Goal: Task Accomplishment & Management: Manage account settings

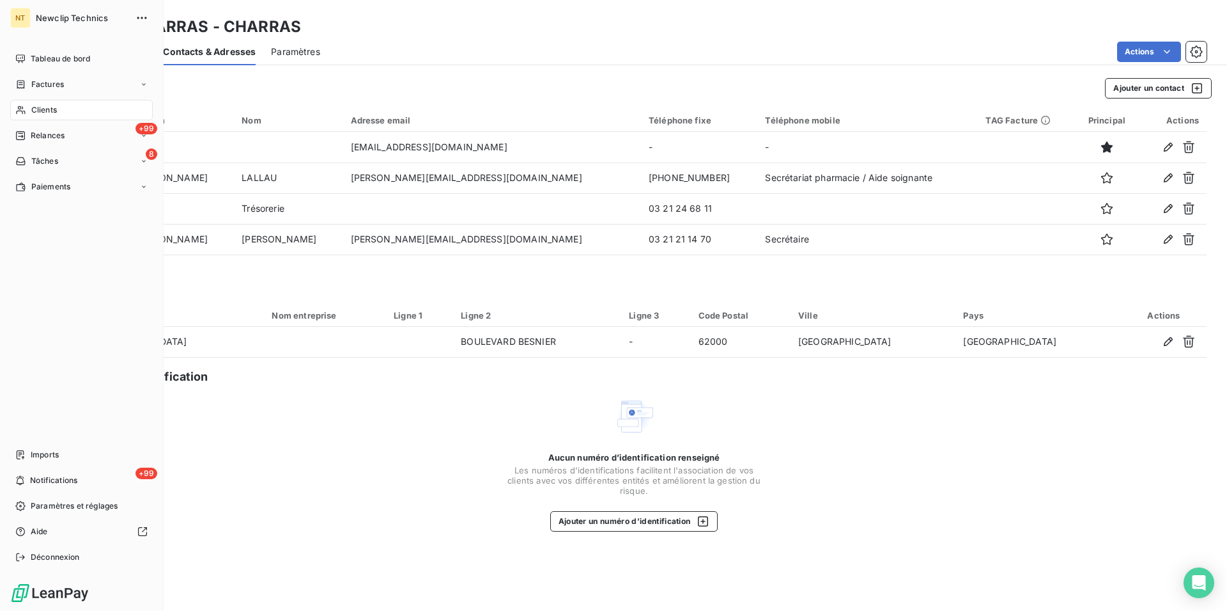
click at [50, 109] on span "Clients" at bounding box center [44, 110] width 26 height 12
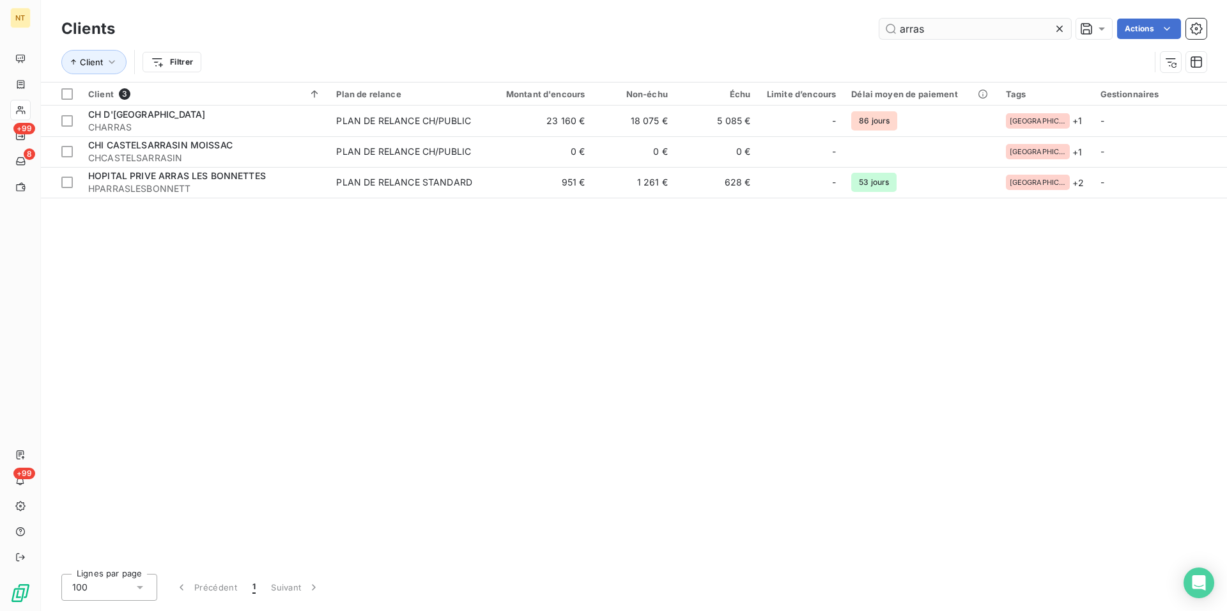
drag, startPoint x: 898, startPoint y: 27, endPoint x: 868, endPoint y: 33, distance: 29.8
click at [880, 33] on input "arras" at bounding box center [976, 29] width 192 height 20
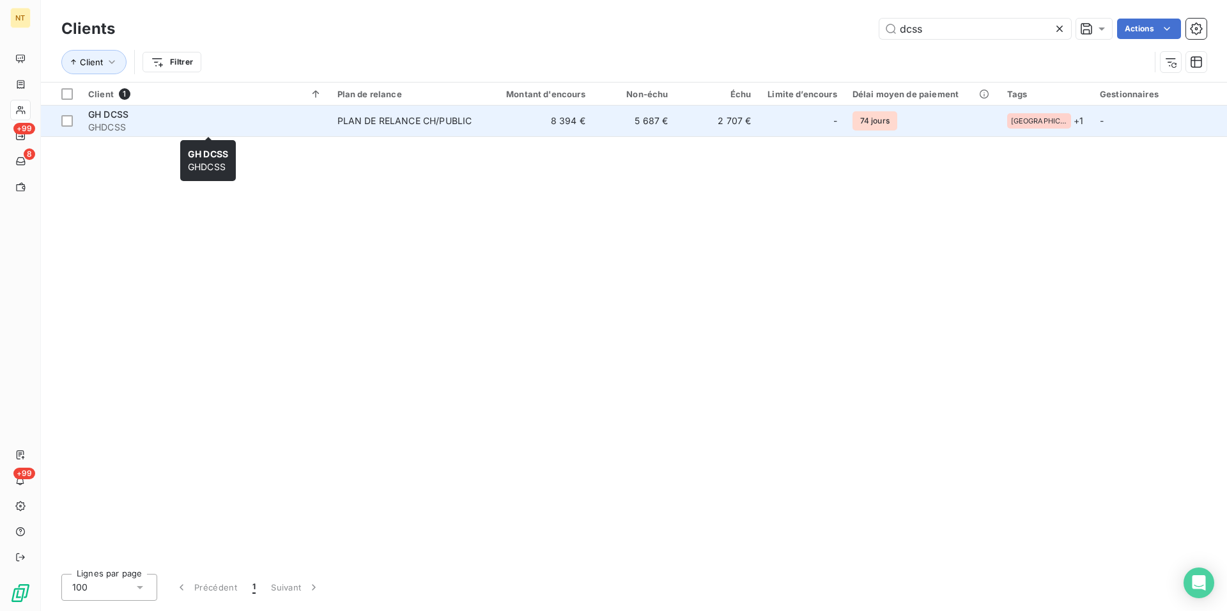
type input "dcss"
click at [109, 121] on span "GHDCSS" at bounding box center [205, 127] width 234 height 13
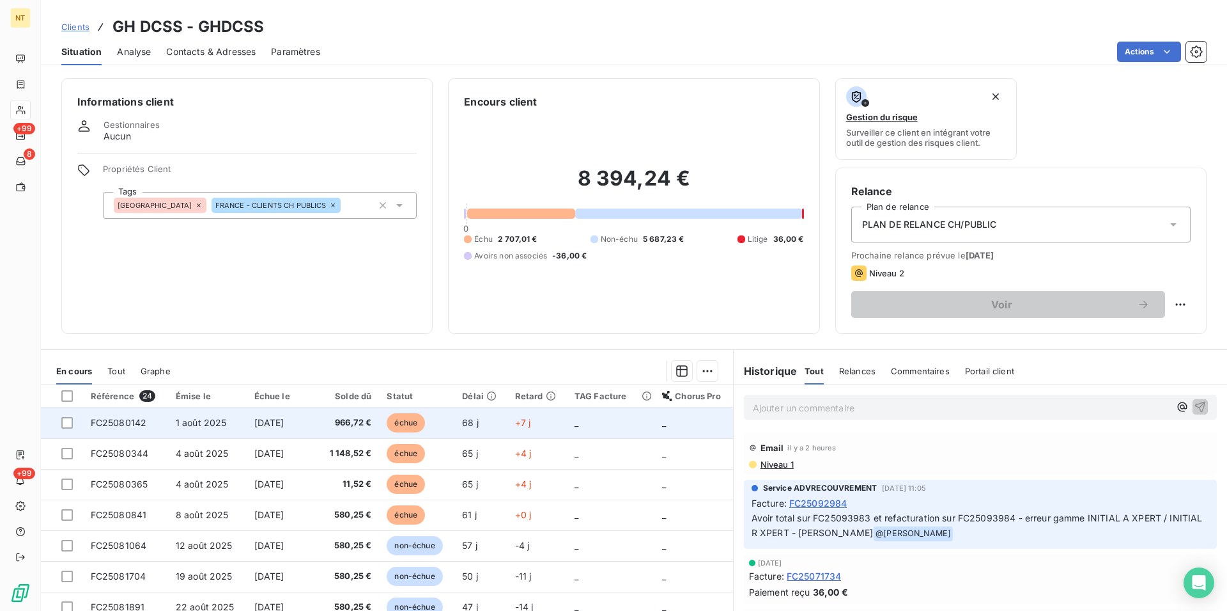
click at [182, 426] on span "1 août 2025" at bounding box center [201, 422] width 51 height 11
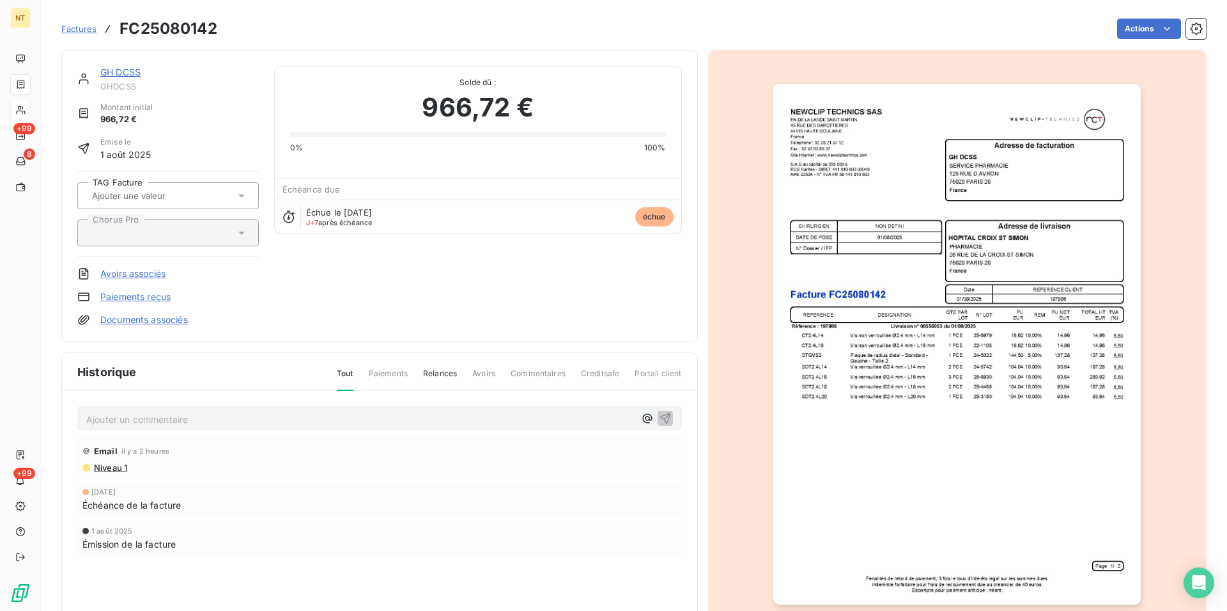
click at [178, 416] on p "Ajouter un commentaire ﻿" at bounding box center [360, 419] width 549 height 16
click at [189, 425] on div "Mail du [DATE] "" at bounding box center [379, 418] width 605 height 24
click at [185, 421] on p "Mail du [DATE] "" at bounding box center [360, 418] width 549 height 15
drag, startPoint x: 74, startPoint y: 412, endPoint x: 495, endPoint y: 438, distance: 422.1
click at [495, 438] on div "Mail du [DATE] "Vos factures feront l’objet d’un virement à partir du 16/10." E…" at bounding box center [379, 498] width 635 height 215
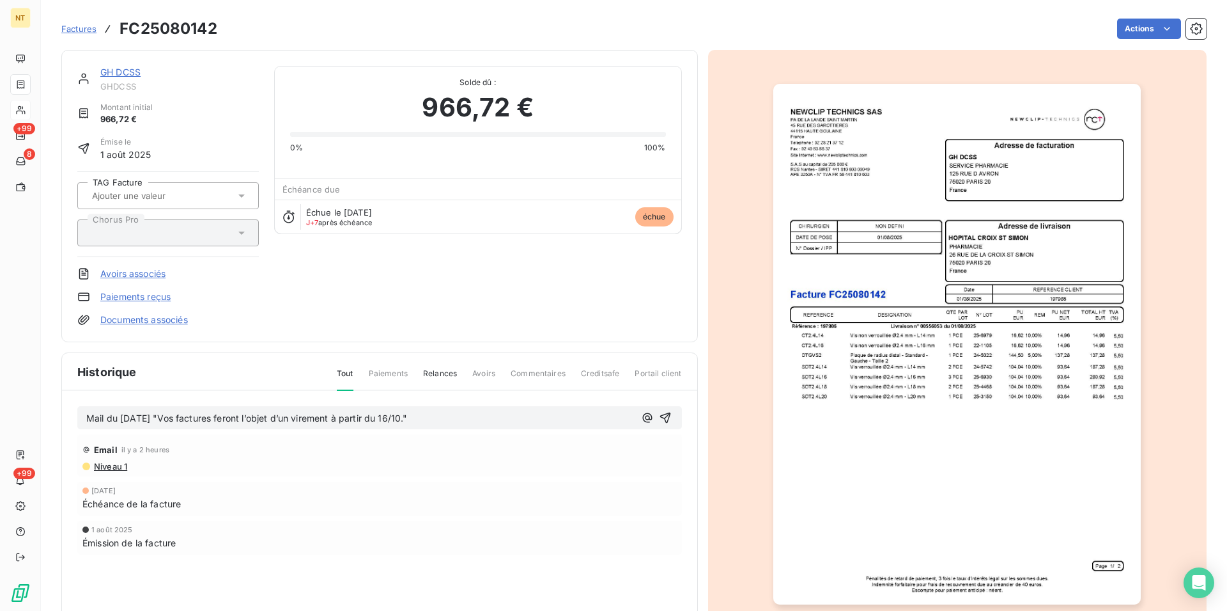
copy span "Mail du [DATE] "Vos factures feront l’objet d’un virement à partir du 16/10.""
click at [659, 414] on icon "button" at bounding box center [665, 417] width 13 height 13
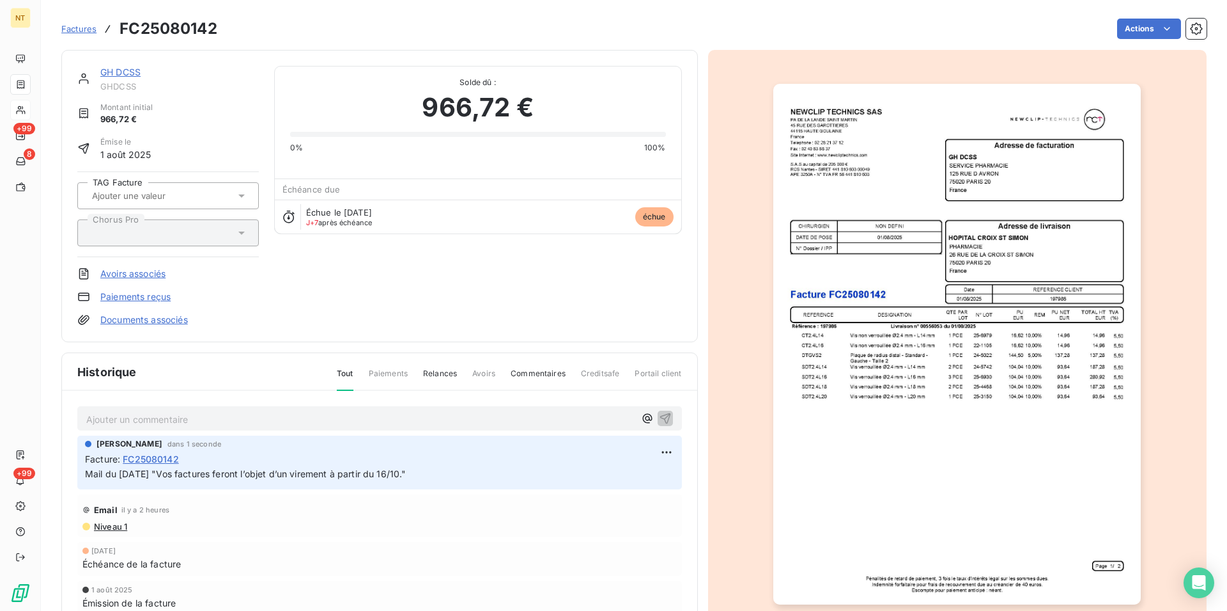
click at [125, 72] on link "GH DCSS" at bounding box center [120, 71] width 40 height 11
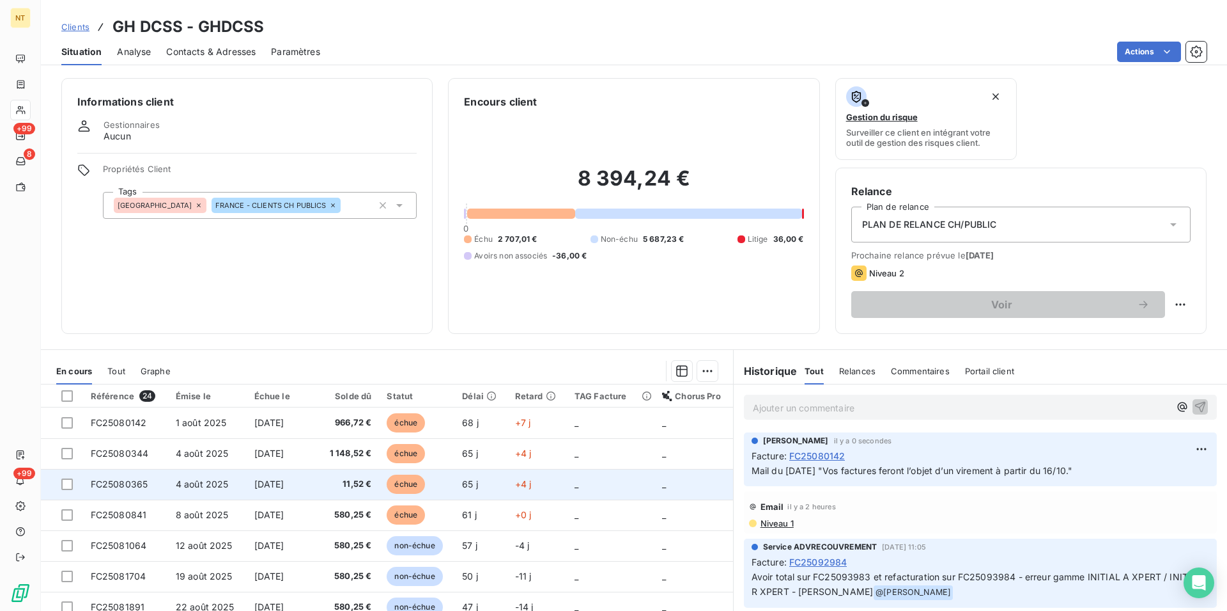
click at [160, 482] on td "FC25080365" at bounding box center [125, 484] width 85 height 31
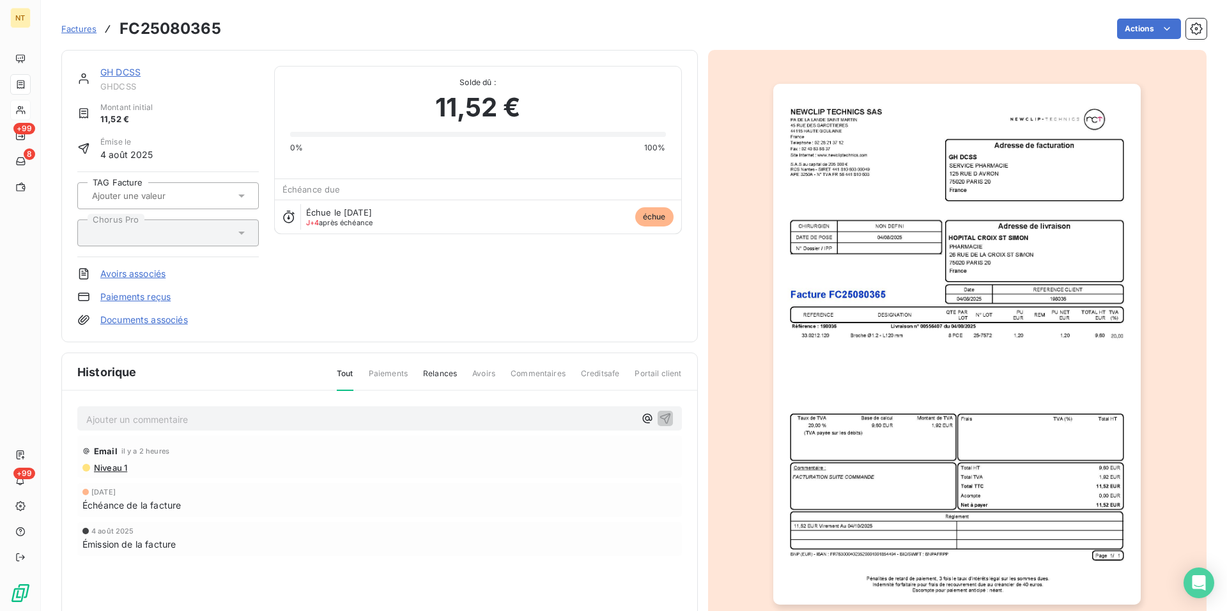
click at [147, 420] on p "Ajouter un commentaire ﻿" at bounding box center [360, 419] width 549 height 16
click at [659, 414] on icon "button" at bounding box center [665, 417] width 13 height 13
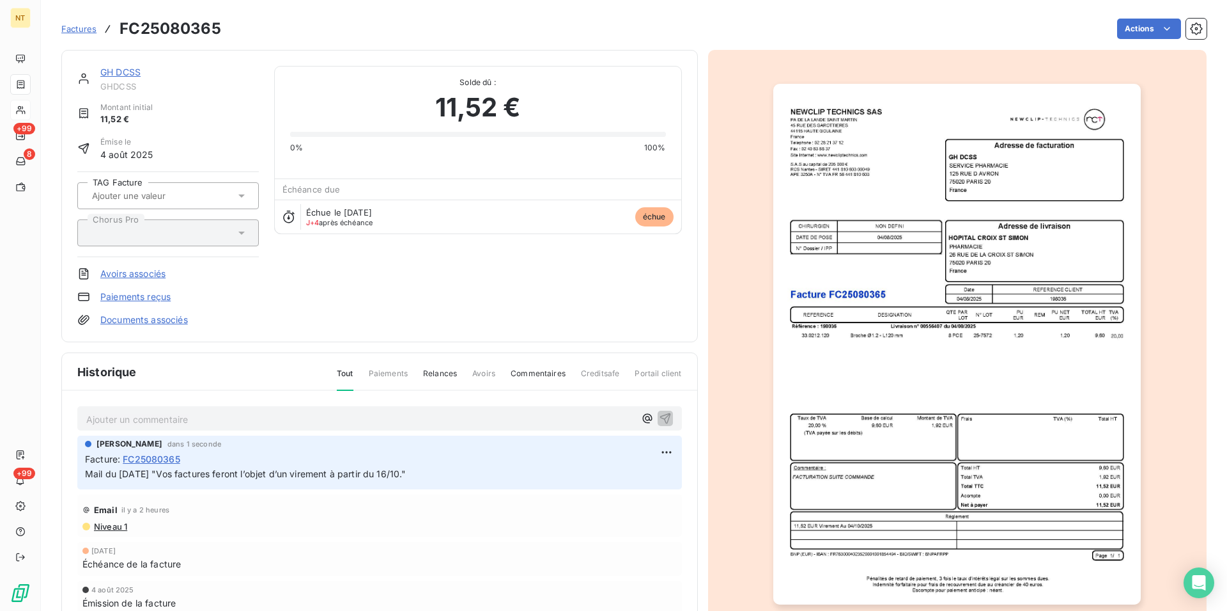
click at [130, 72] on link "GH DCSS" at bounding box center [120, 71] width 40 height 11
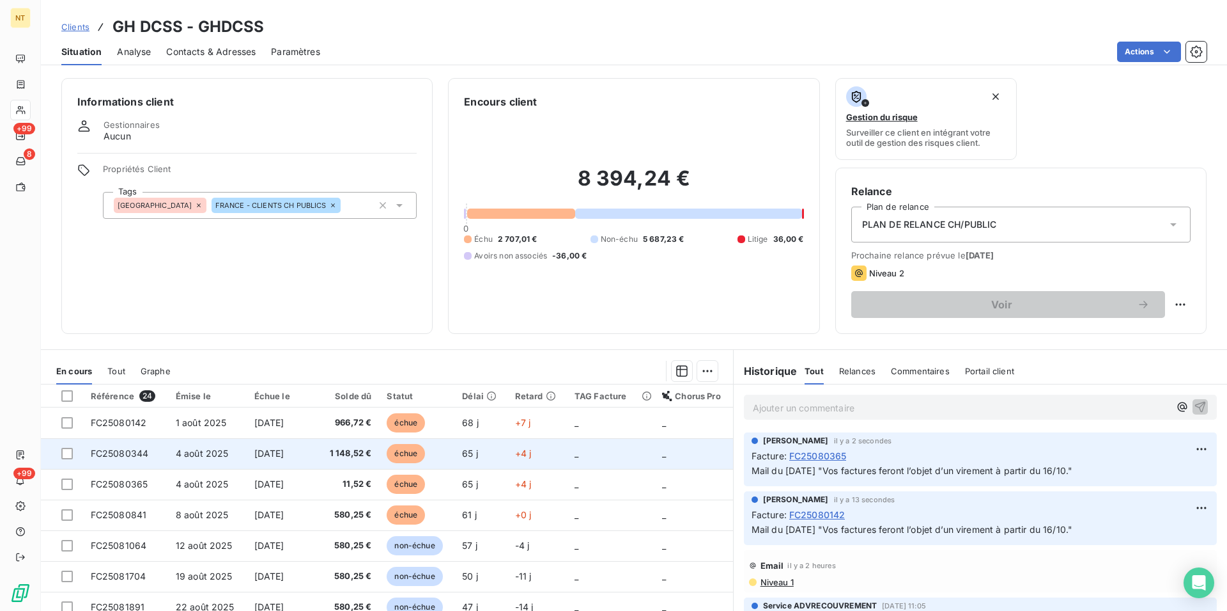
click at [127, 449] on span "FC25080344" at bounding box center [120, 452] width 58 height 11
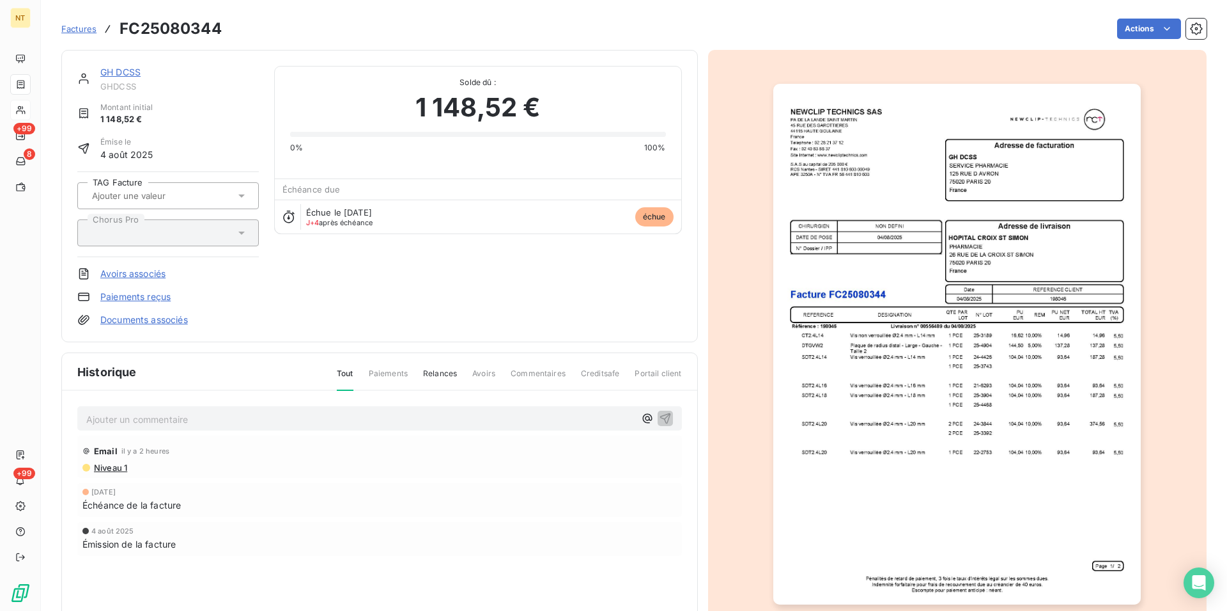
click at [117, 415] on p "Ajouter un commentaire ﻿" at bounding box center [360, 419] width 549 height 16
click at [660, 413] on icon "button" at bounding box center [665, 417] width 13 height 13
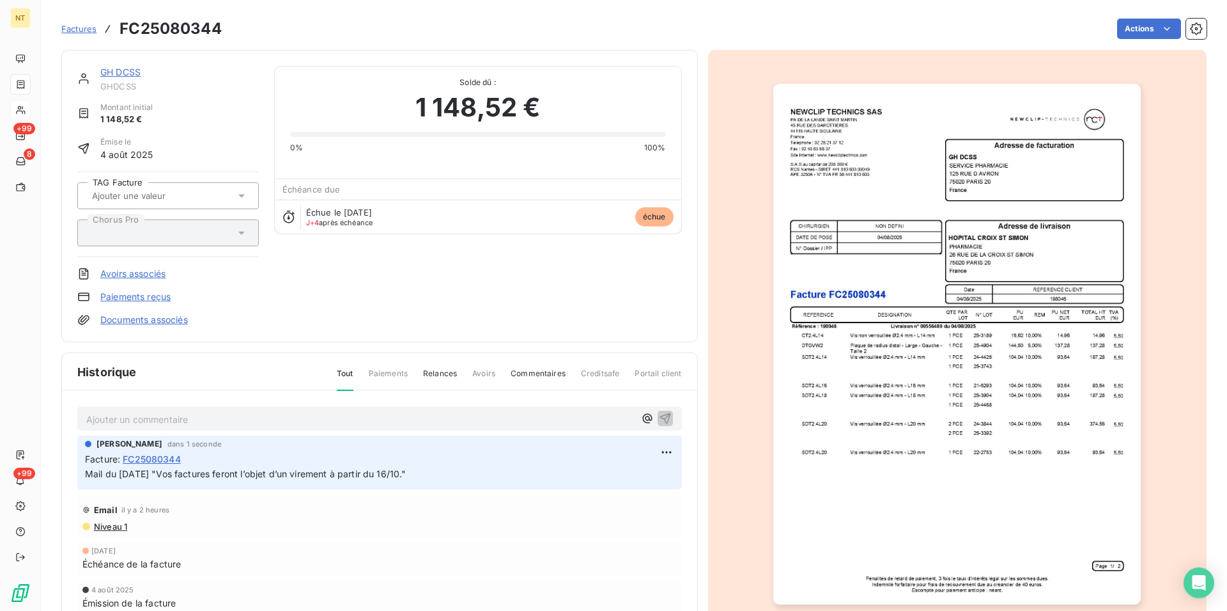
click at [121, 78] on div "GH DCSS" at bounding box center [179, 72] width 159 height 13
click at [121, 75] on link "GH DCSS" at bounding box center [120, 71] width 40 height 11
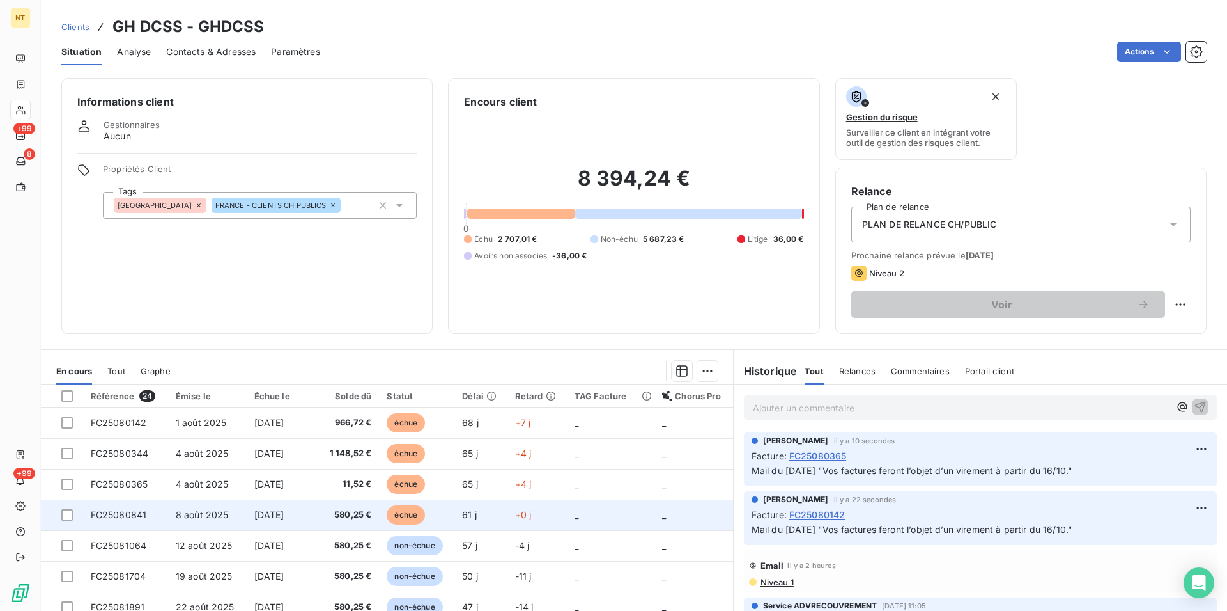
click at [128, 511] on span "FC25080841" at bounding box center [119, 514] width 56 height 11
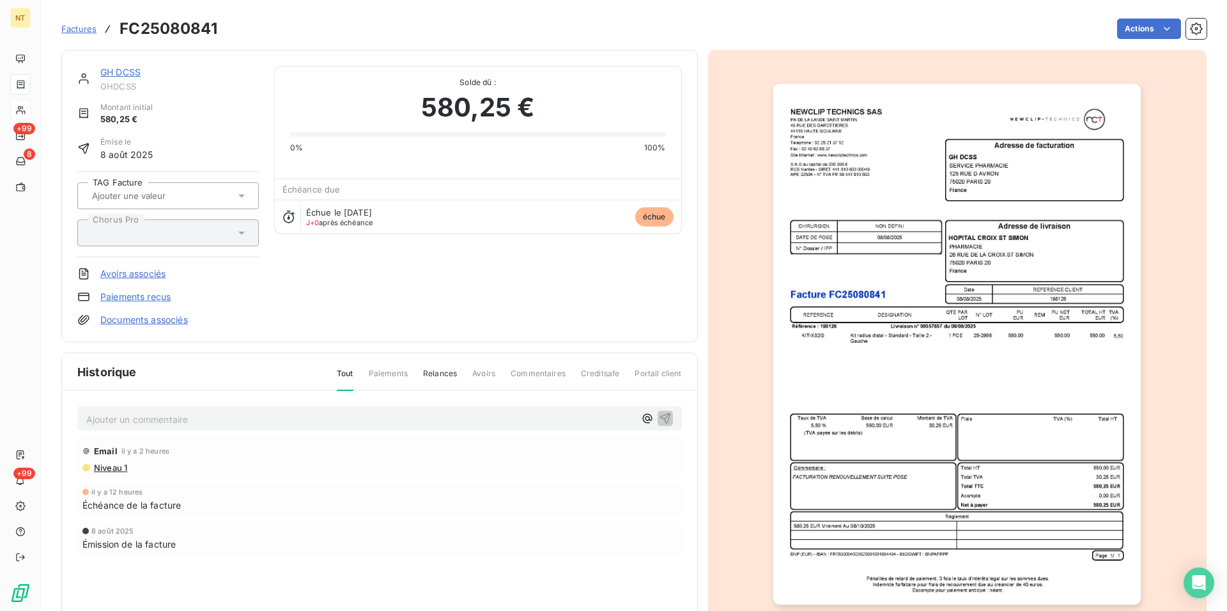
click at [122, 414] on p "Ajouter un commentaire ﻿" at bounding box center [360, 419] width 549 height 16
click at [660, 415] on icon "button" at bounding box center [665, 417] width 13 height 13
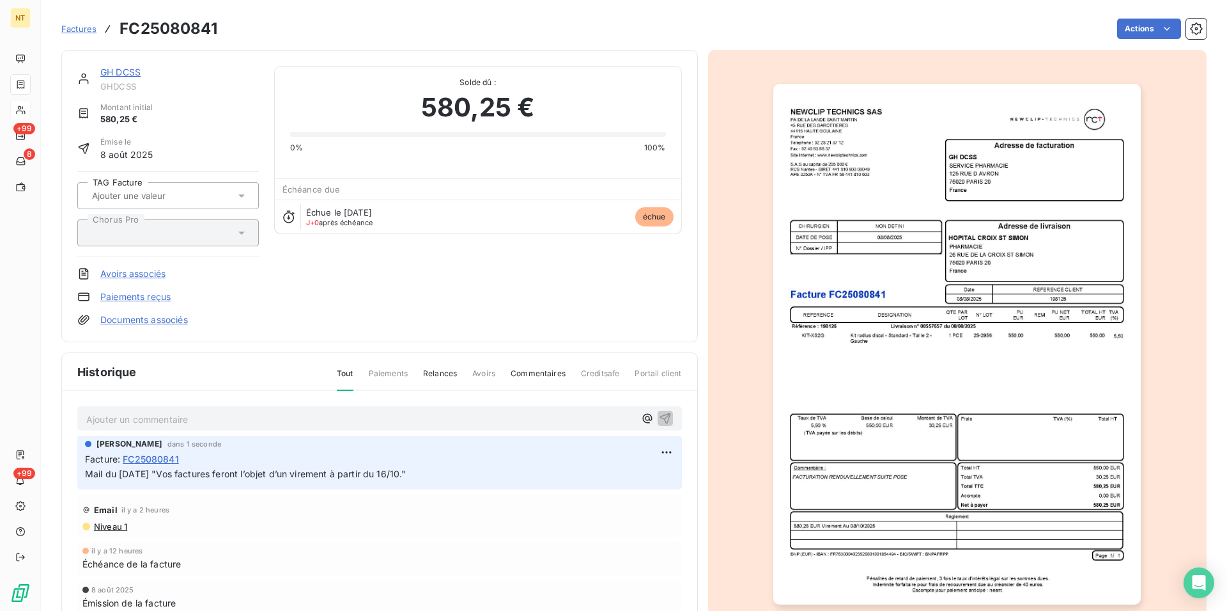
click at [112, 74] on link "GH DCSS" at bounding box center [120, 71] width 40 height 11
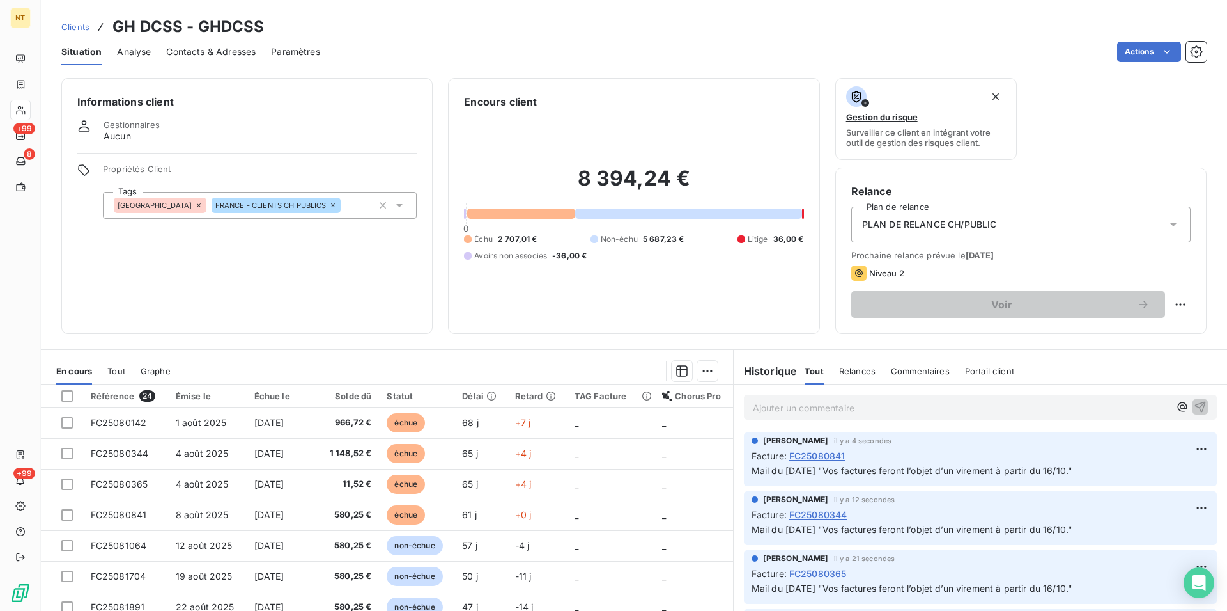
click at [242, 50] on span "Contacts & Adresses" at bounding box center [210, 51] width 89 height 13
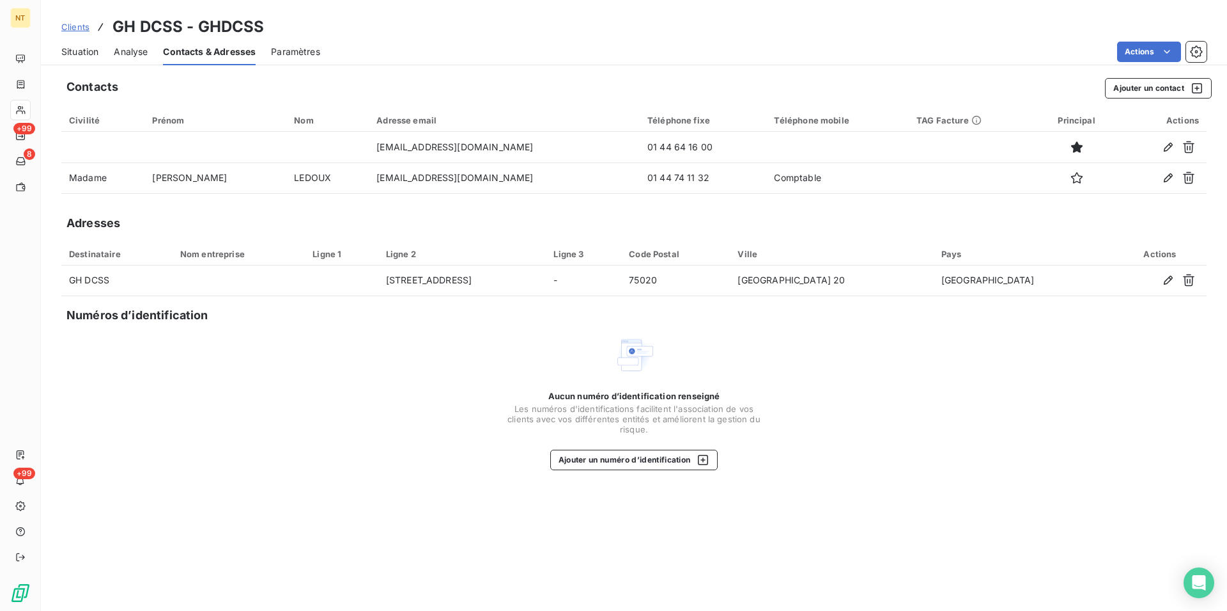
click at [79, 51] on span "Situation" at bounding box center [79, 51] width 37 height 13
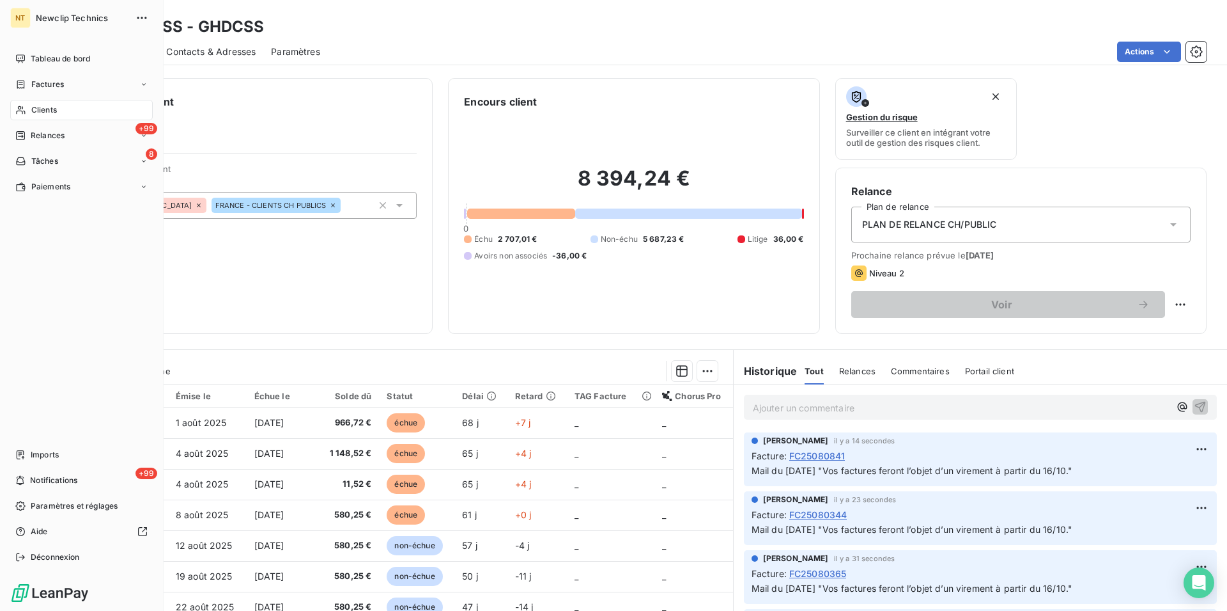
click at [64, 110] on div "Clients" at bounding box center [81, 110] width 143 height 20
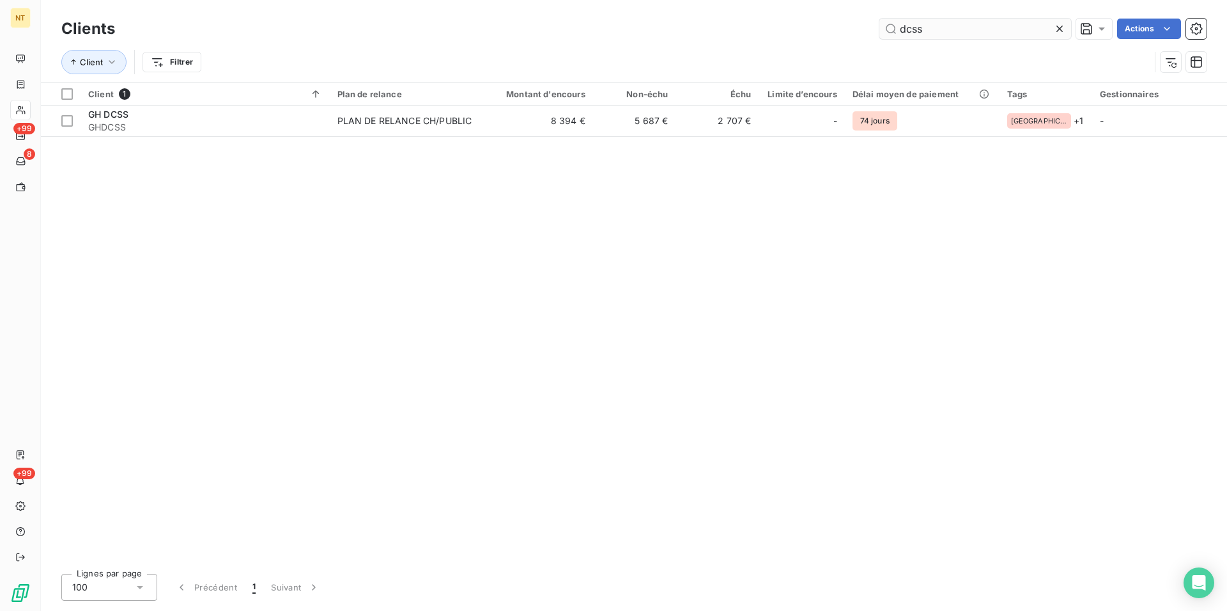
drag, startPoint x: 926, startPoint y: 25, endPoint x: 892, endPoint y: 25, distance: 33.9
click at [892, 25] on input "dcss" at bounding box center [976, 29] width 192 height 20
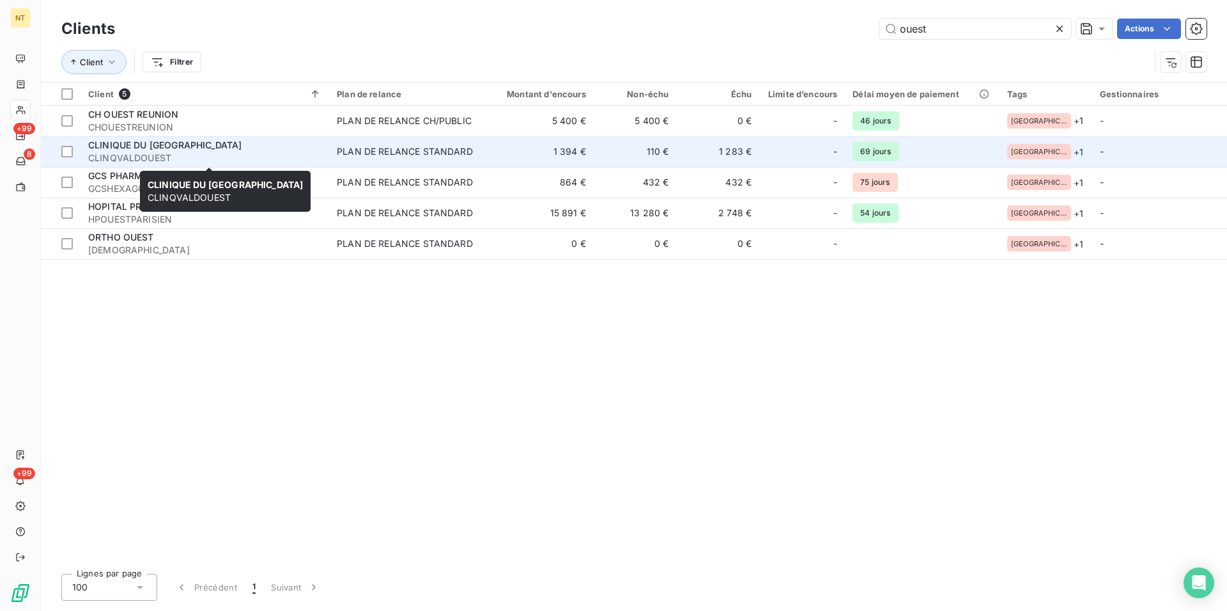
type input "ouest"
click at [153, 146] on span "CLINIQUE DU [GEOGRAPHIC_DATA]" at bounding box center [164, 144] width 153 height 11
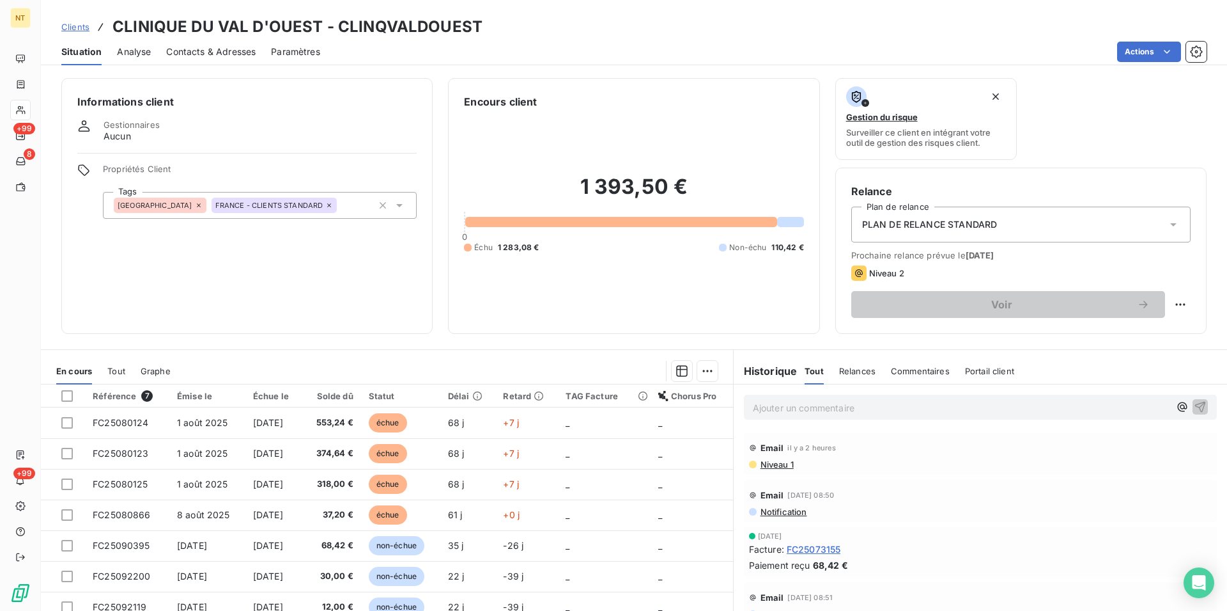
click at [217, 50] on span "Contacts & Adresses" at bounding box center [210, 51] width 89 height 13
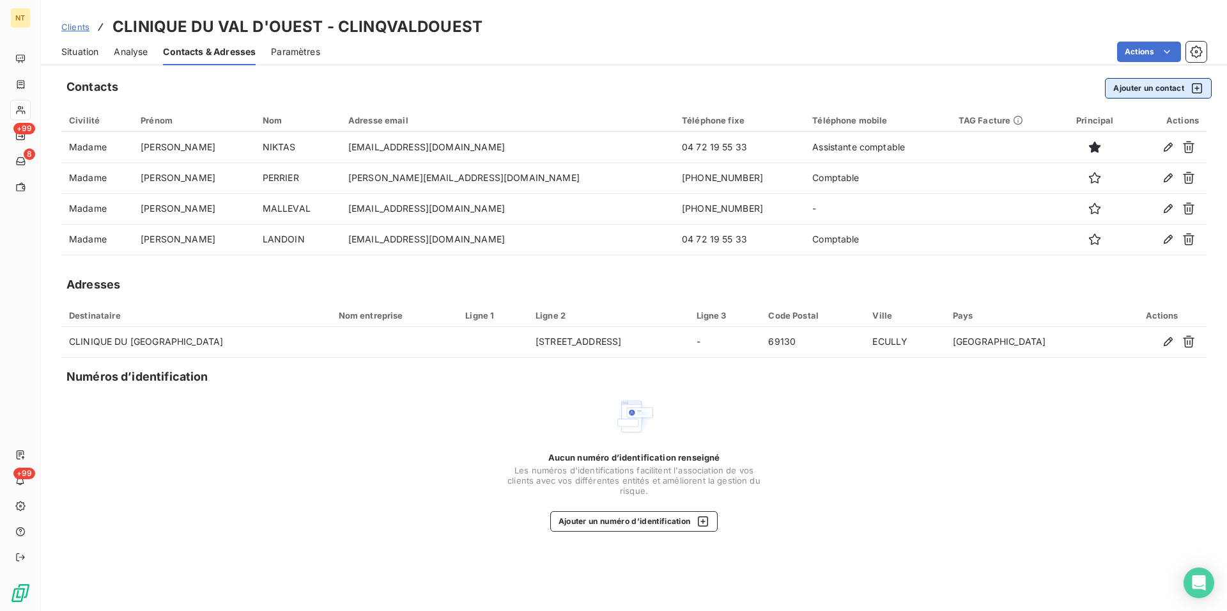
click at [1142, 87] on button "Ajouter un contact" at bounding box center [1158, 88] width 107 height 20
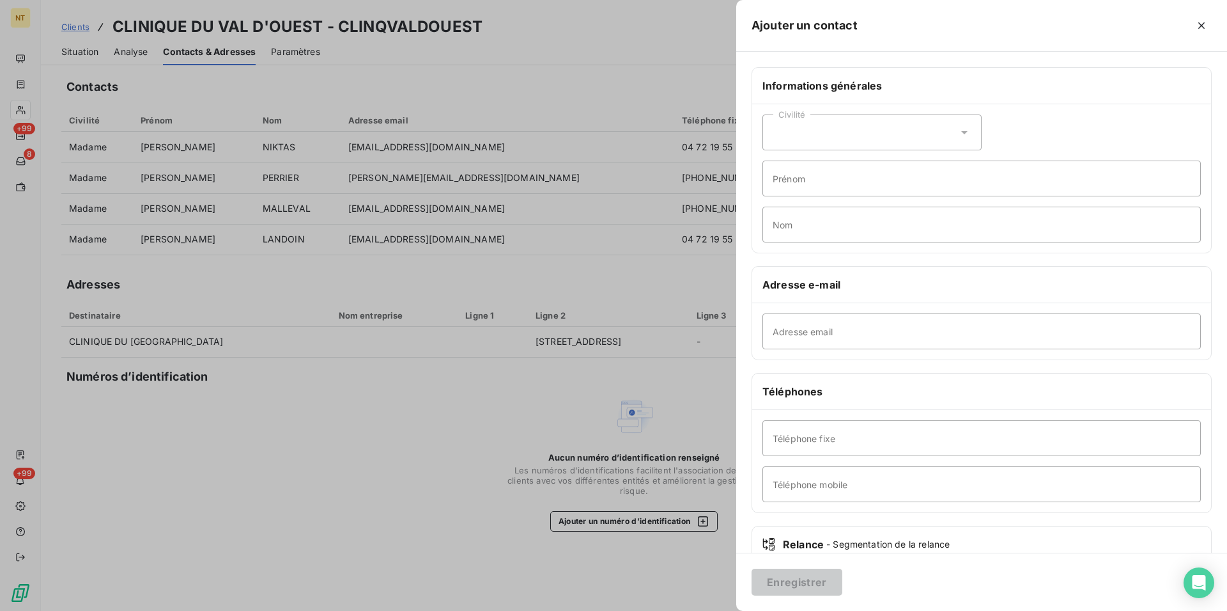
click at [959, 130] on icon at bounding box center [964, 132] width 13 height 13
click at [778, 163] on input "radio" at bounding box center [776, 164] width 13 height 13
click at [784, 169] on input "Prénom" at bounding box center [982, 178] width 439 height 36
type input "[PERSON_NAME]"
click at [779, 224] on input "Nom" at bounding box center [982, 224] width 439 height 36
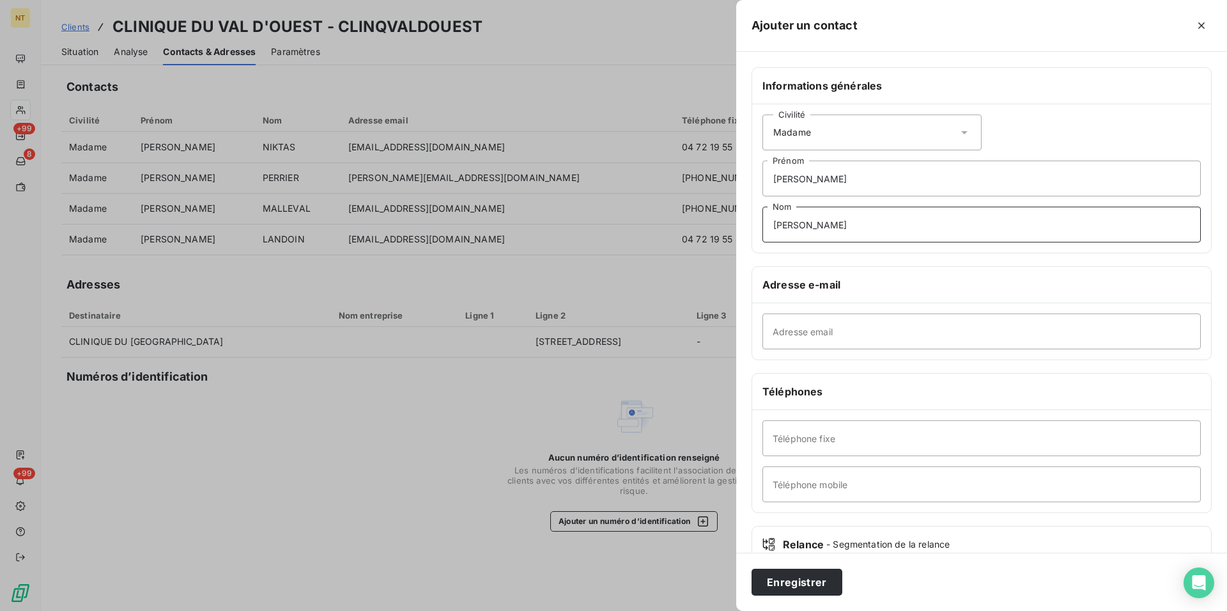
type input "[PERSON_NAME]"
click at [786, 331] on input "Adresse email" at bounding box center [982, 331] width 439 height 36
type input "[EMAIL_ADDRESS][DOMAIN_NAME]"
click at [778, 488] on input "Téléphone mobile" at bounding box center [982, 484] width 439 height 36
type input "Comptable fournisseurs"
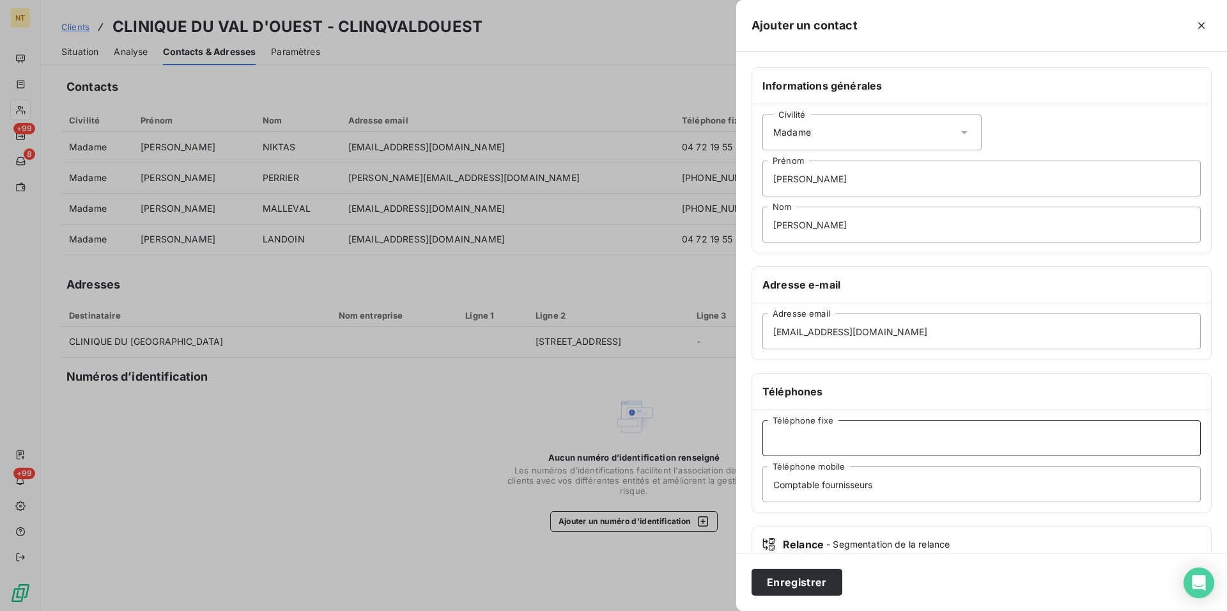
click at [776, 439] on input "Téléphone fixe" at bounding box center [982, 438] width 439 height 36
type input "04 72 19 55 33"
click at [788, 578] on button "Enregistrer" at bounding box center [797, 581] width 91 height 27
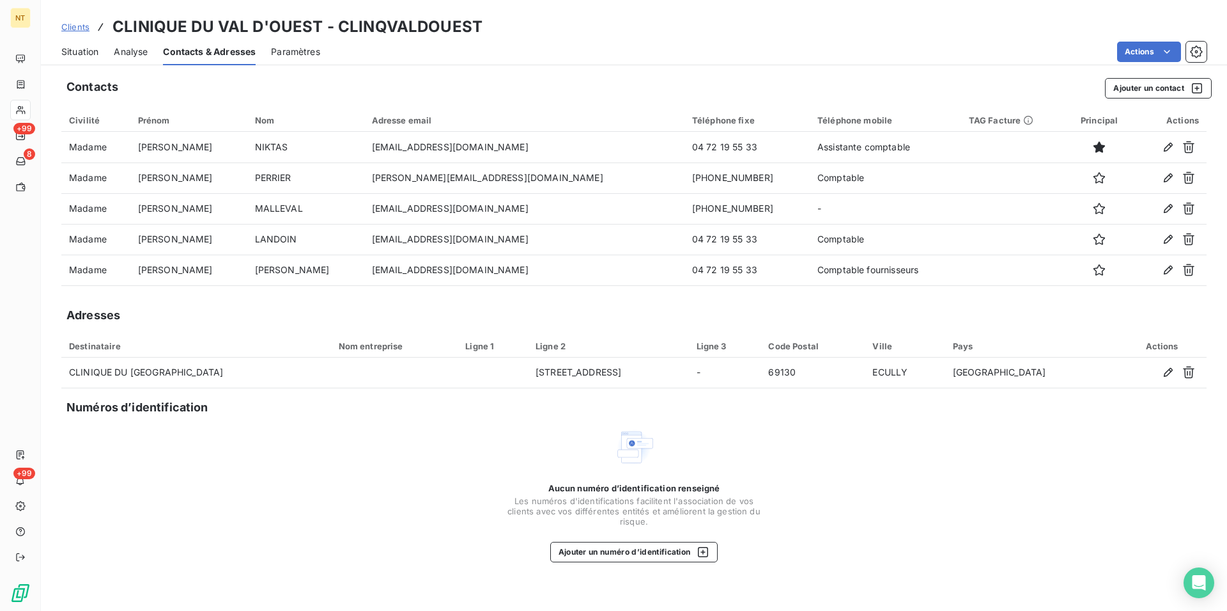
click at [81, 50] on span "Situation" at bounding box center [79, 51] width 37 height 13
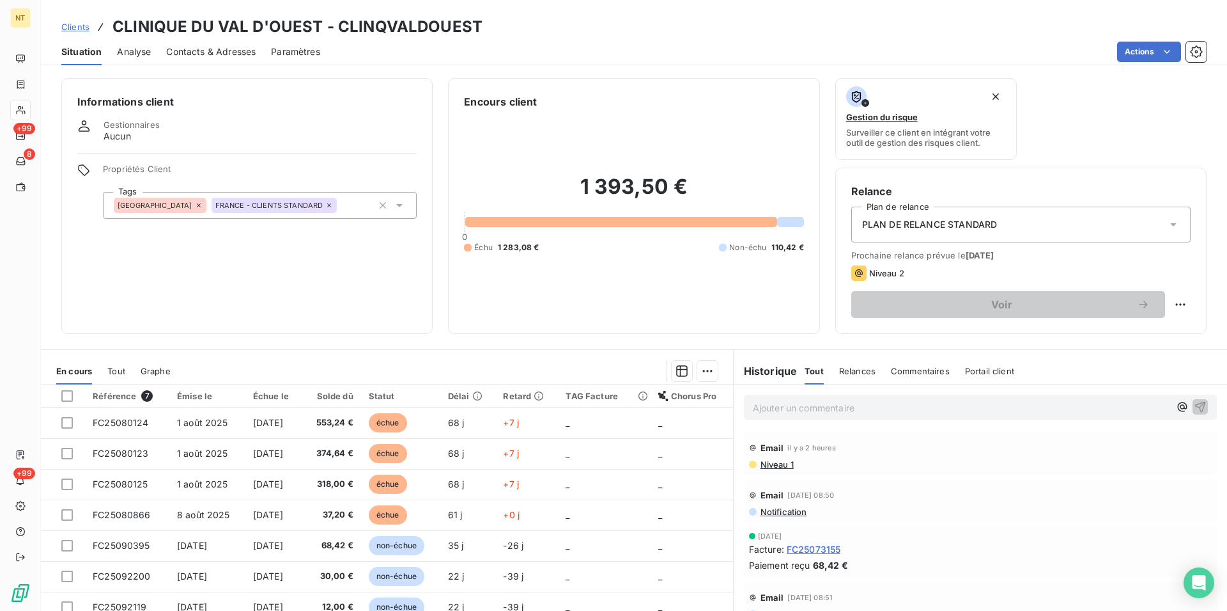
click at [232, 58] on span "Contacts & Adresses" at bounding box center [210, 51] width 89 height 13
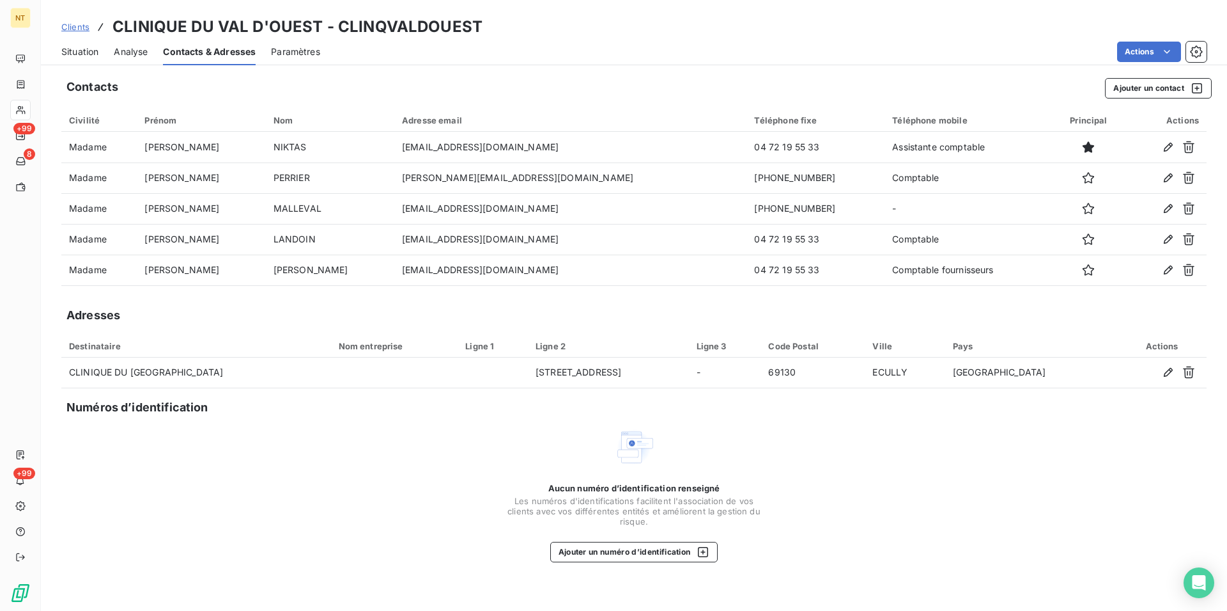
click at [81, 53] on span "Situation" at bounding box center [79, 51] width 37 height 13
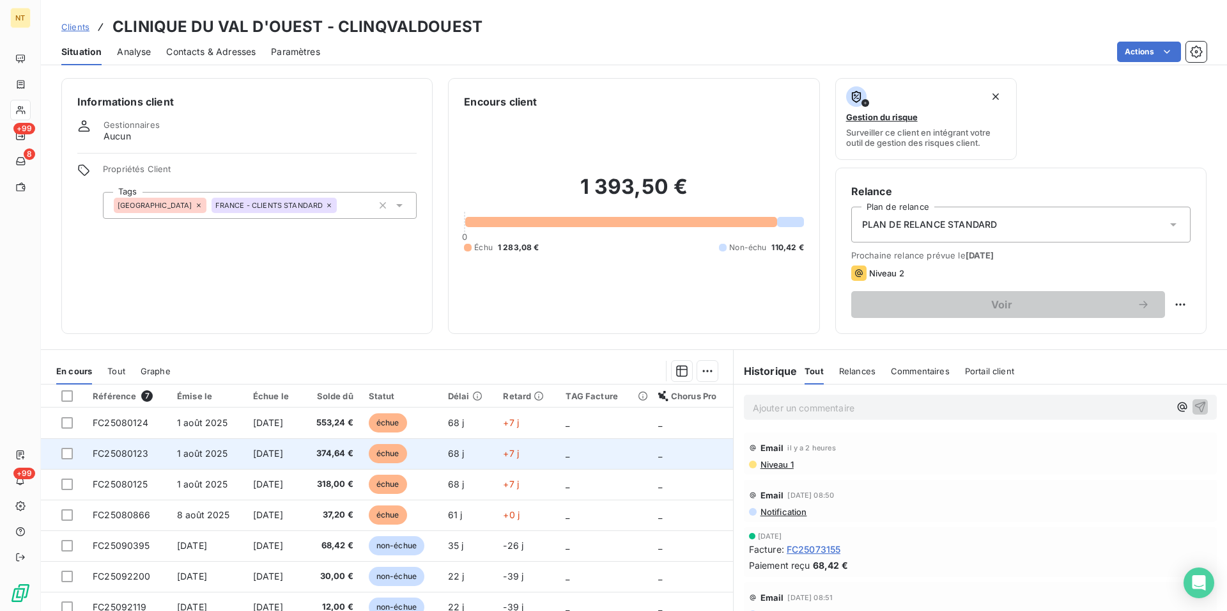
click at [123, 445] on td "FC25080123" at bounding box center [127, 453] width 84 height 31
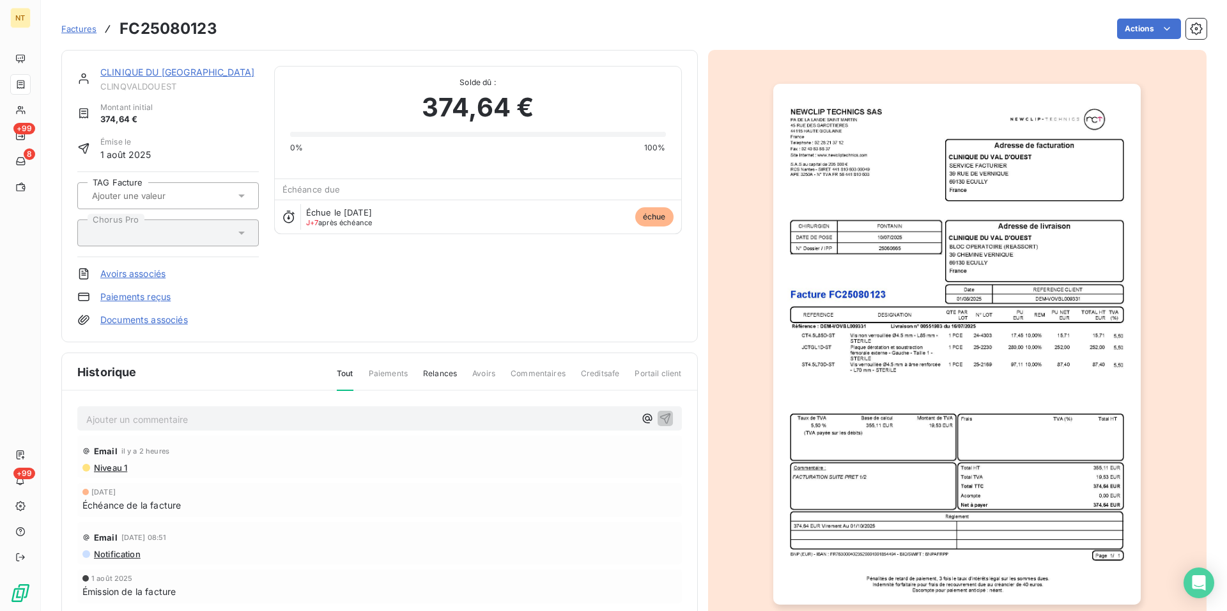
click at [111, 416] on p "Ajouter un commentaire ﻿" at bounding box center [360, 419] width 549 height 16
click at [119, 418] on span "Mail du08/10/2025" at bounding box center [127, 417] width 82 height 11
click at [171, 416] on p "Mail du [DATE]" at bounding box center [360, 418] width 549 height 15
click at [178, 417] on p "Mail du [DATE]" at bounding box center [360, 418] width 549 height 15
click at [662, 417] on icon "button" at bounding box center [665, 417] width 13 height 13
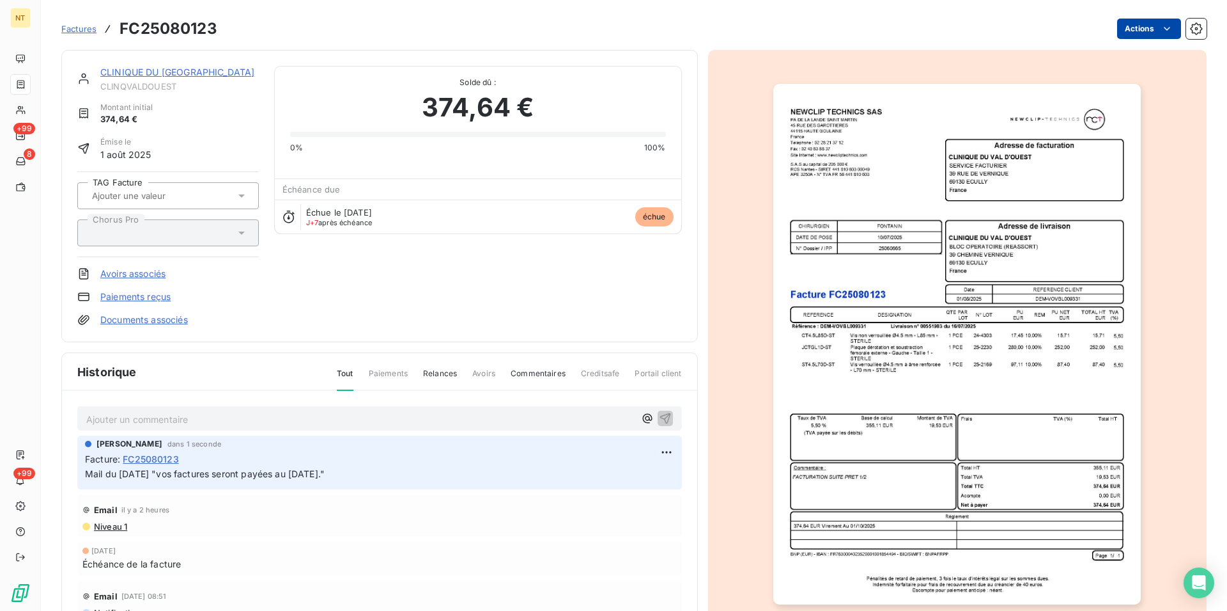
click at [1158, 28] on html "NT +99 8 +99 Factures FC25080123 Actions CLINIQUE DU VAL D'OUEST CLINQVALDOUEST…" at bounding box center [613, 305] width 1227 height 611
drag, startPoint x: 84, startPoint y: 476, endPoint x: 374, endPoint y: 485, distance: 289.8
click at [374, 485] on html "NT +99 8 +99 Factures FC25080123 Actions CLINIQUE DU VAL D'OUEST CLINQVALDOUEST…" at bounding box center [613, 305] width 1227 height 611
copy span "Mail du [DATE] "vos factures seront payées au [DATE].""
click at [177, 77] on link "CLINIQUE DU [GEOGRAPHIC_DATA]" at bounding box center [177, 71] width 154 height 11
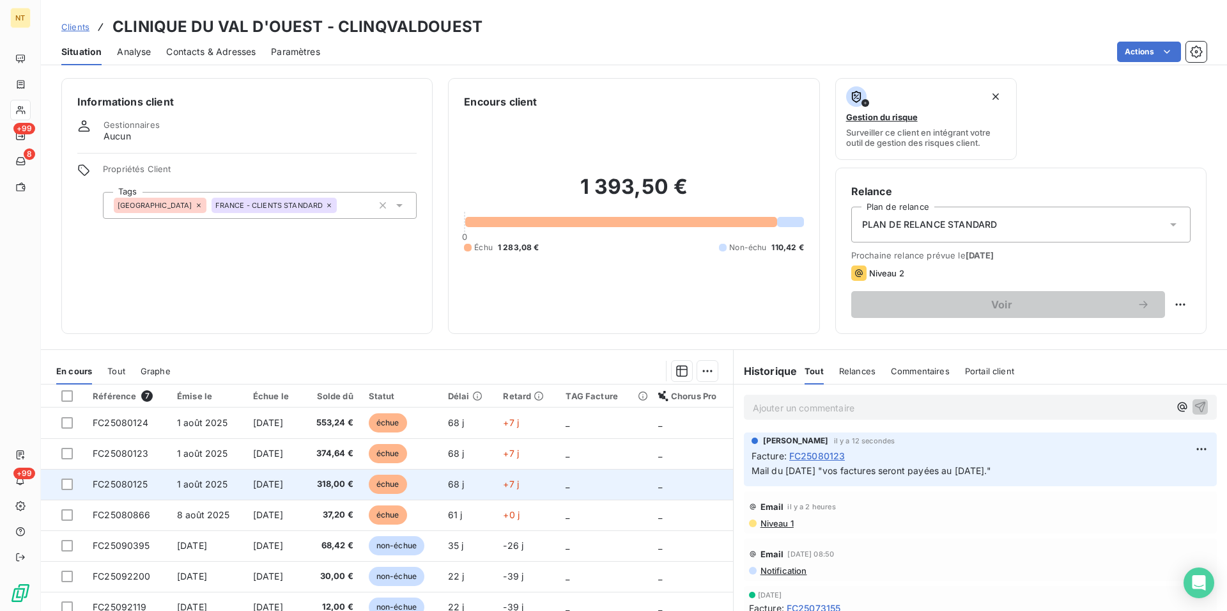
click at [142, 484] on span "FC25080125" at bounding box center [121, 483] width 56 height 11
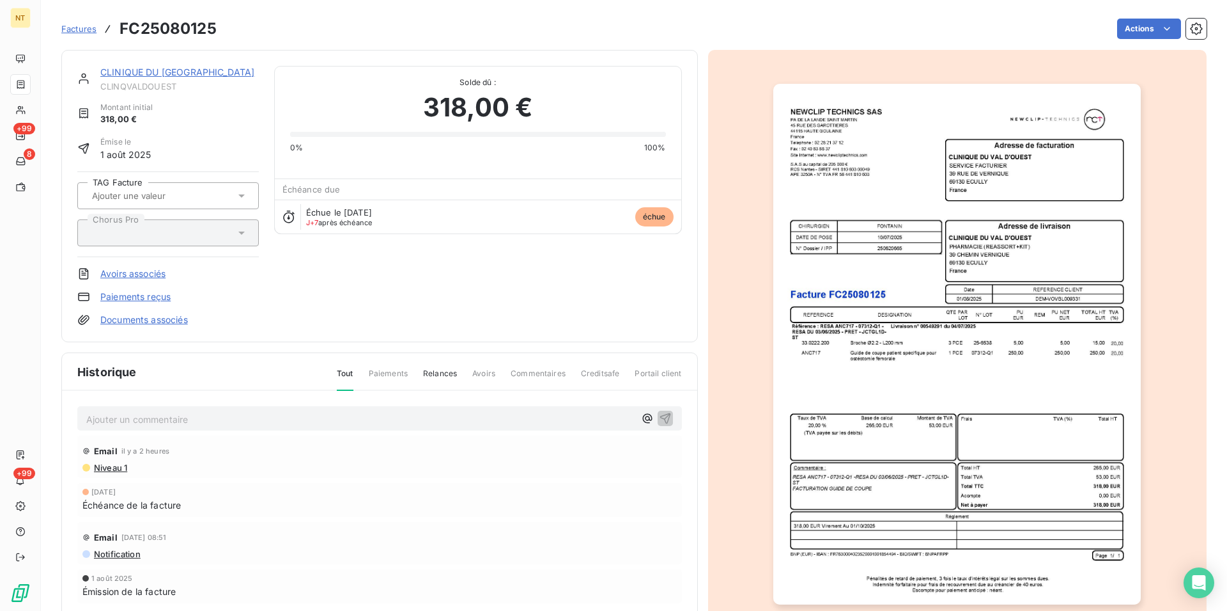
click at [115, 416] on p "Ajouter un commentaire ﻿" at bounding box center [360, 419] width 549 height 16
click at [660, 412] on icon "button" at bounding box center [665, 417] width 13 height 13
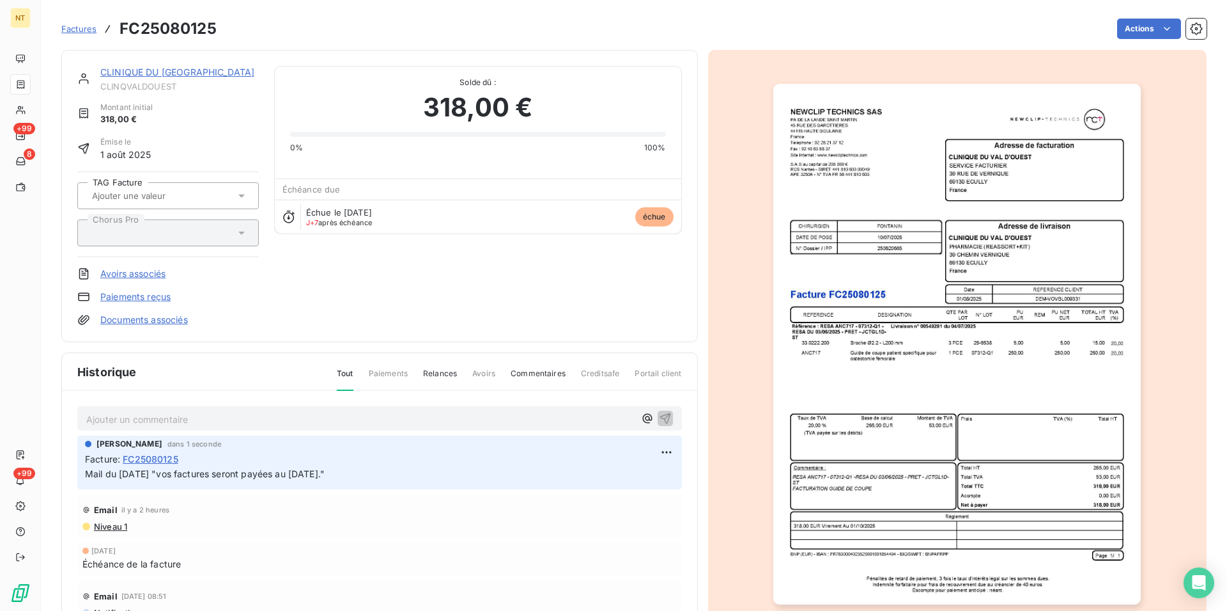
click at [188, 71] on link "CLINIQUE DU [GEOGRAPHIC_DATA]" at bounding box center [177, 71] width 154 height 11
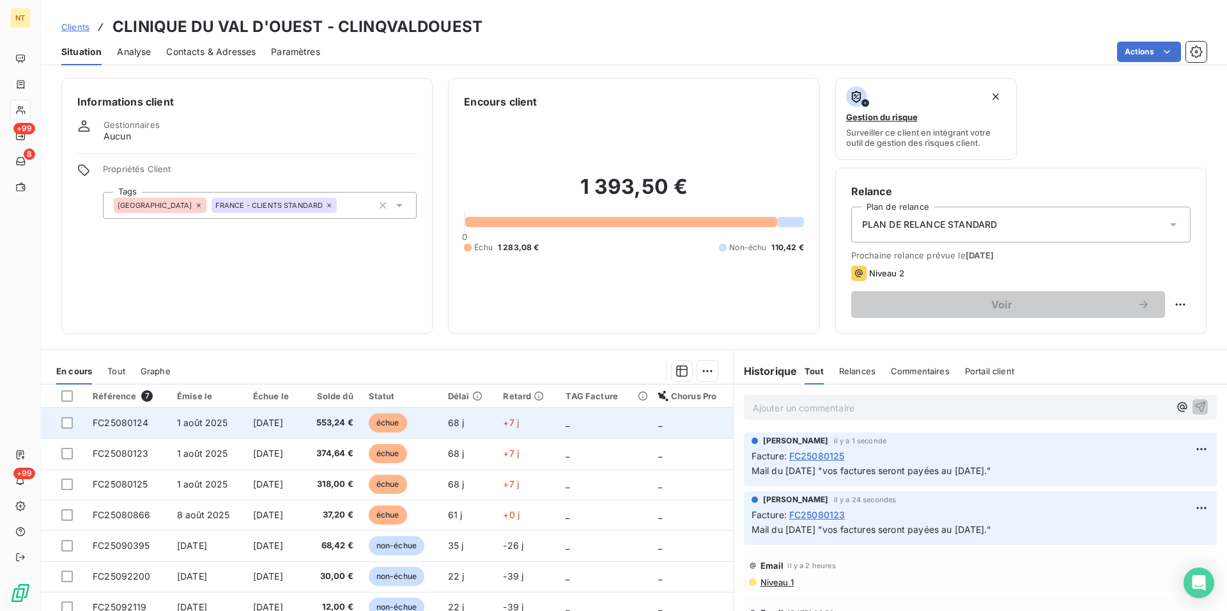
click at [118, 422] on span "FC25080124" at bounding box center [121, 422] width 56 height 11
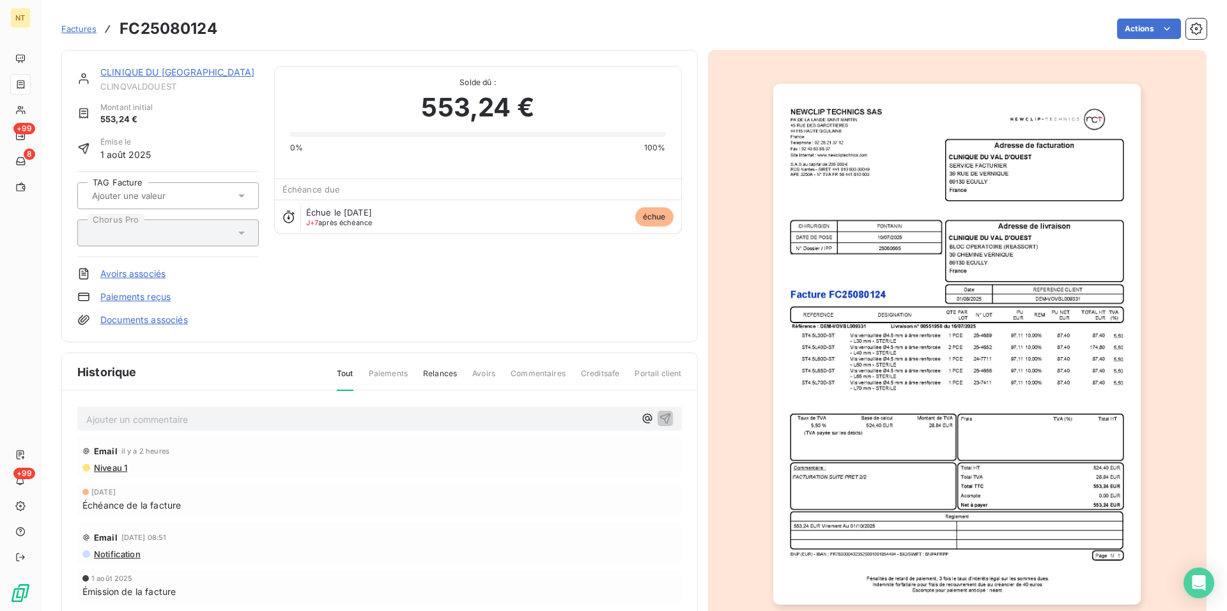
click at [121, 414] on p "Ajouter un commentaire ﻿" at bounding box center [360, 419] width 549 height 16
click at [664, 417] on icon "button" at bounding box center [665, 417] width 13 height 13
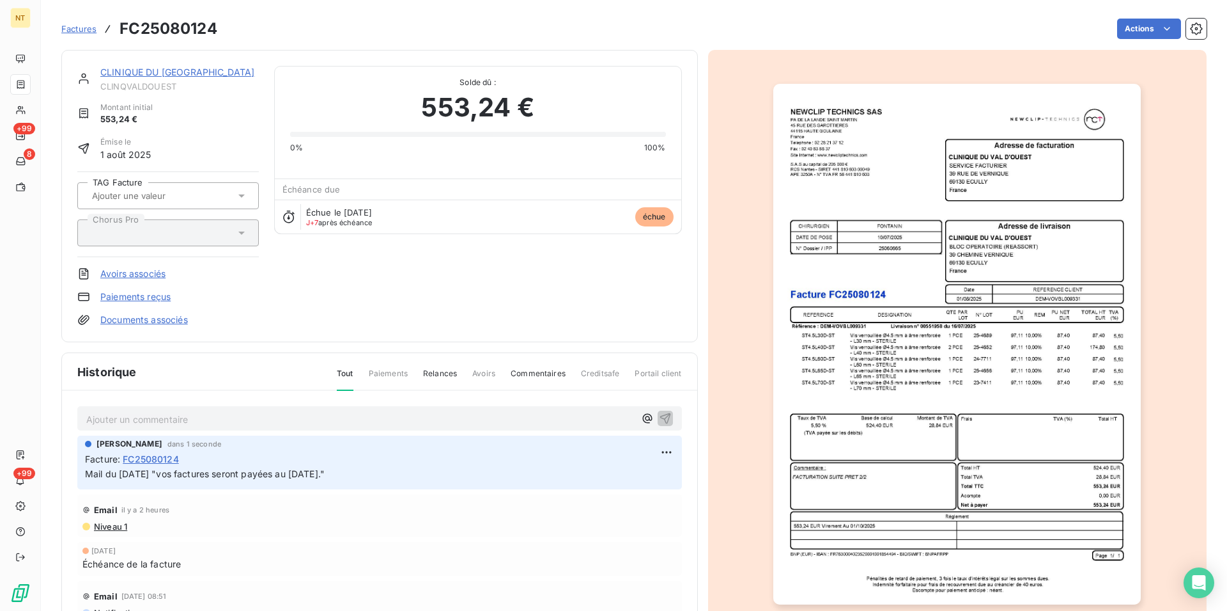
click at [157, 70] on link "CLINIQUE DU [GEOGRAPHIC_DATA]" at bounding box center [177, 71] width 154 height 11
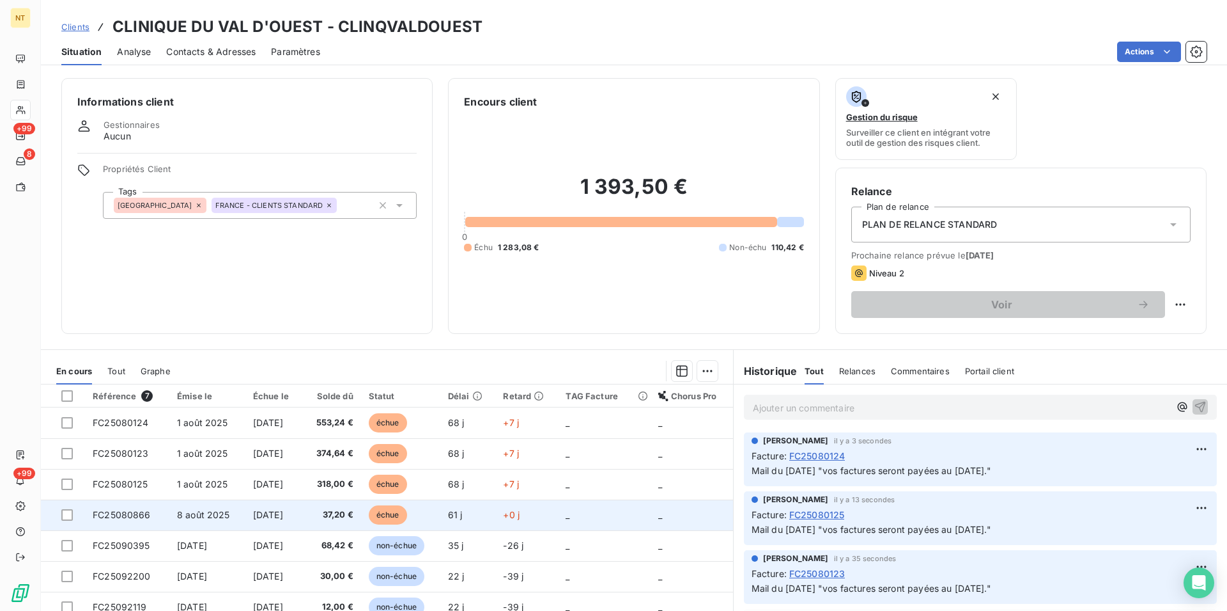
click at [119, 510] on span "FC25080866" at bounding box center [122, 514] width 58 height 11
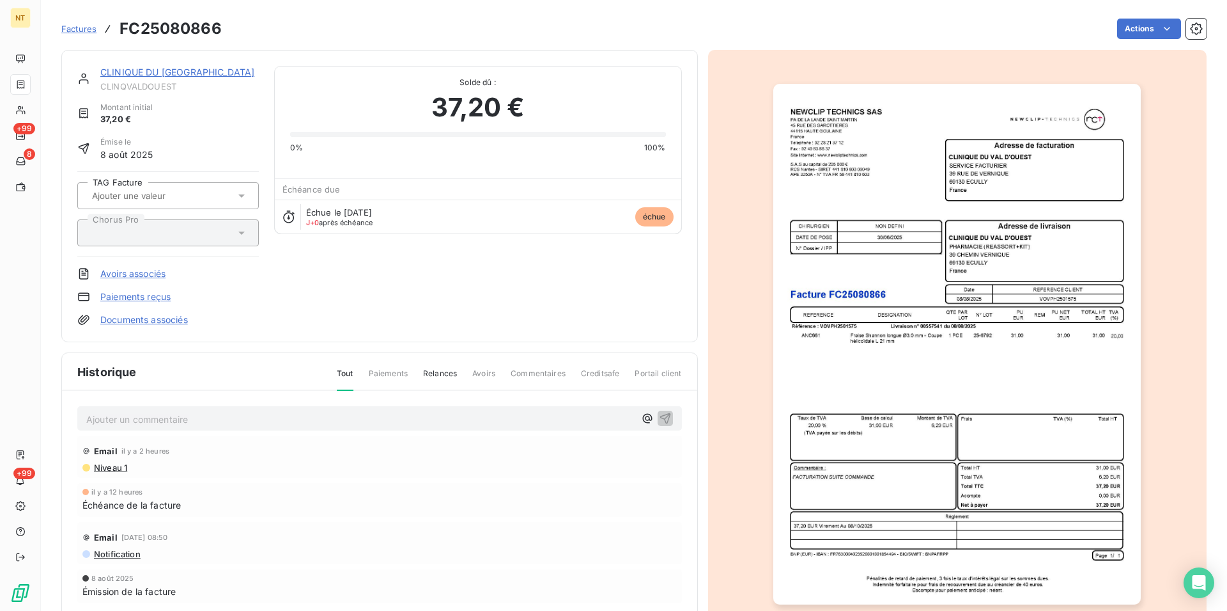
click at [118, 418] on p "Ajouter un commentaire ﻿" at bounding box center [360, 419] width 549 height 16
click at [661, 416] on icon "button" at bounding box center [665, 417] width 11 height 11
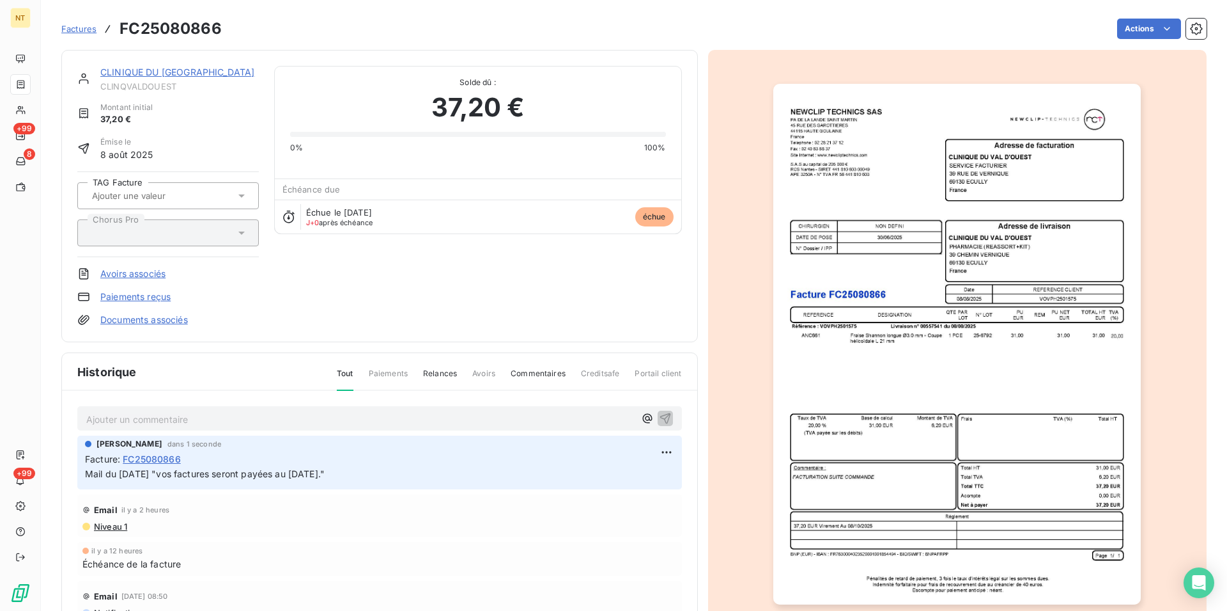
click at [166, 74] on link "CLINIQUE DU [GEOGRAPHIC_DATA]" at bounding box center [177, 71] width 154 height 11
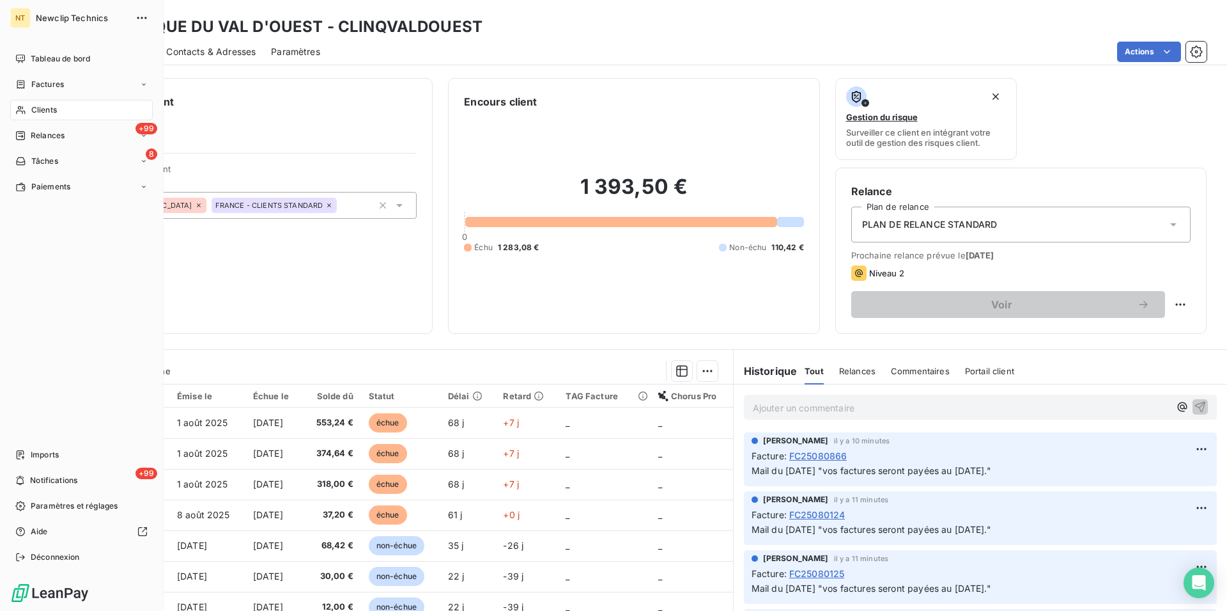
click at [56, 106] on span "Clients" at bounding box center [44, 110] width 26 height 12
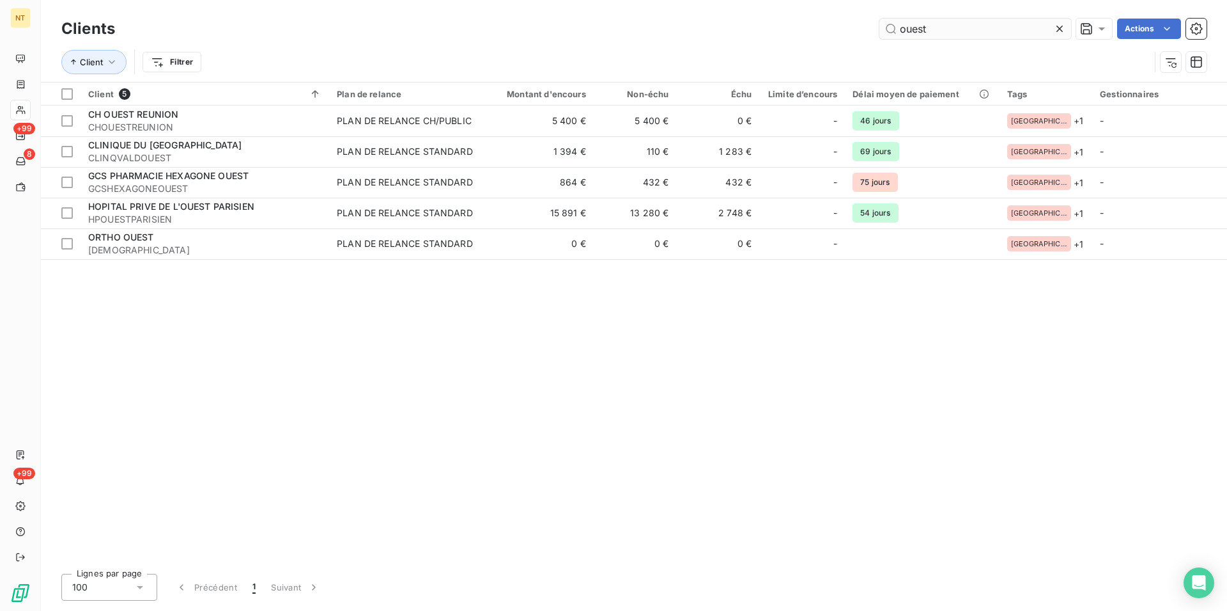
drag, startPoint x: 929, startPoint y: 33, endPoint x: 850, endPoint y: 42, distance: 79.1
click at [880, 39] on input "ouest" at bounding box center [976, 29] width 192 height 20
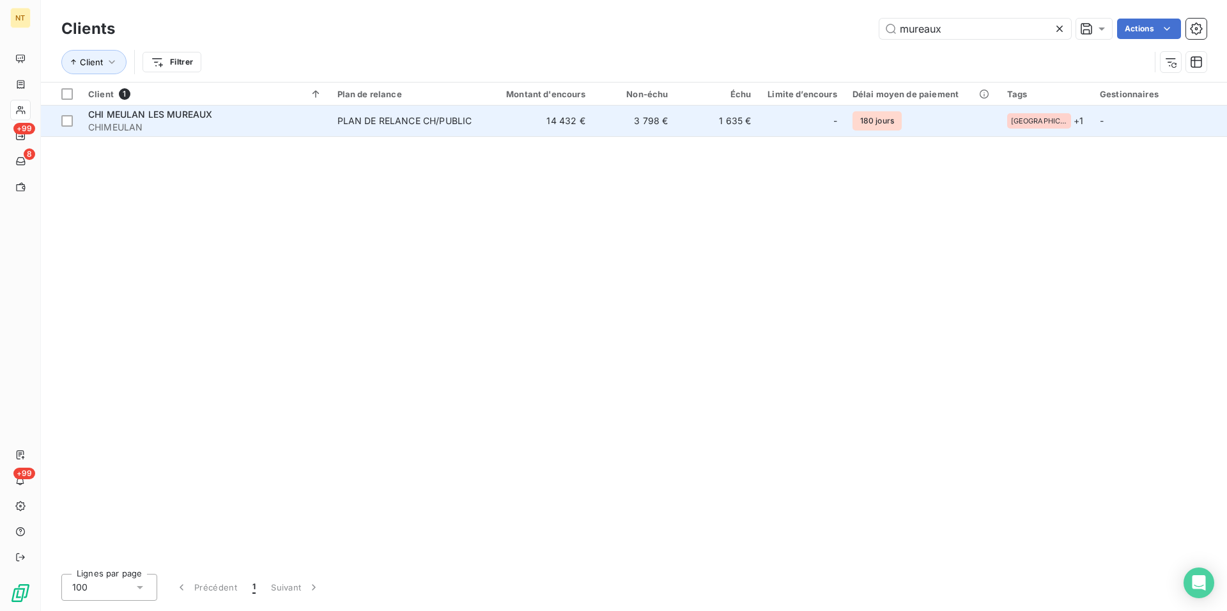
type input "mureaux"
click at [188, 111] on span "CHI MEULAN LES MUREAUX" at bounding box center [150, 114] width 124 height 11
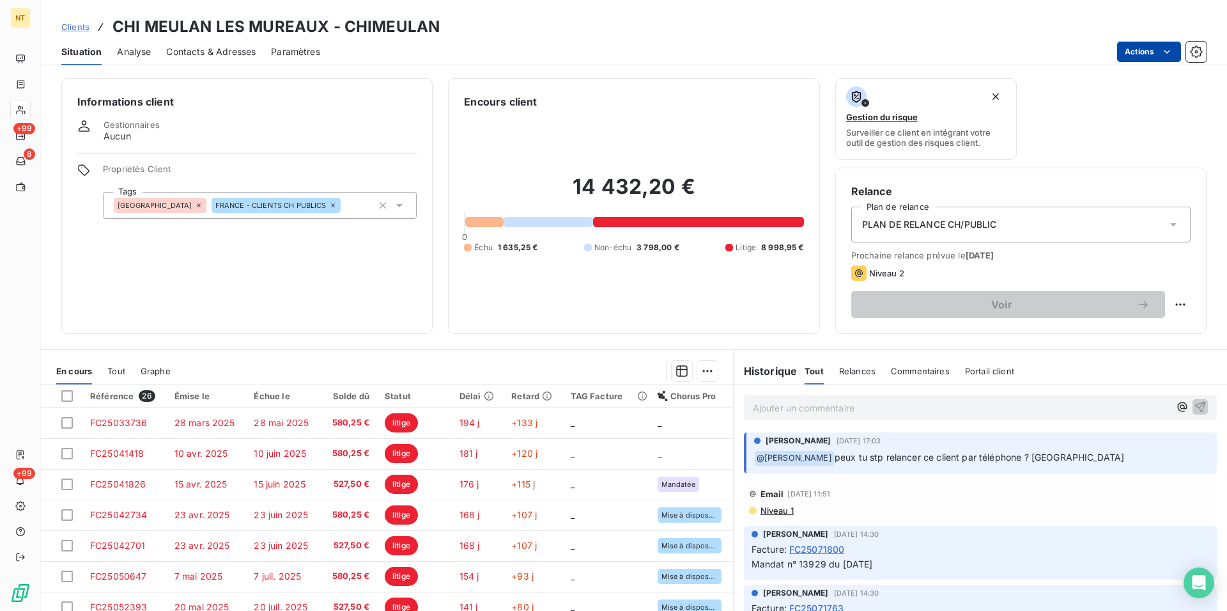
click at [1165, 52] on html "NT +99 8 +99 Clients CHI MEULAN LES MUREAUX - CHIMEULAN Situation Analyse Conta…" at bounding box center [613, 305] width 1227 height 611
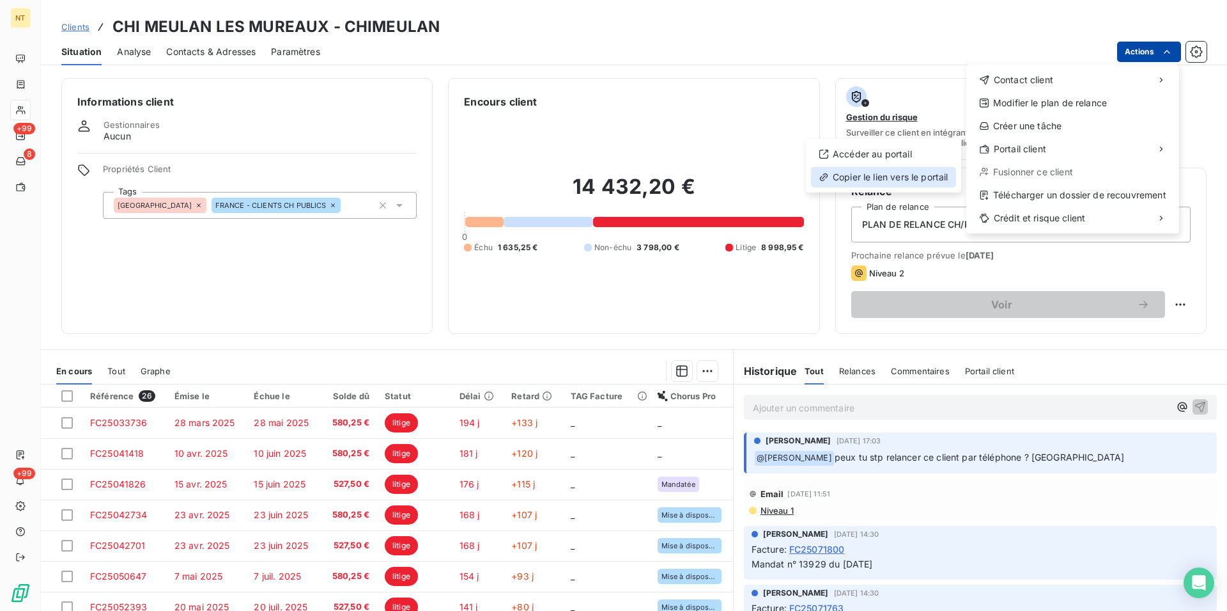
click at [898, 180] on div "Copier le lien vers le portail" at bounding box center [883, 177] width 145 height 20
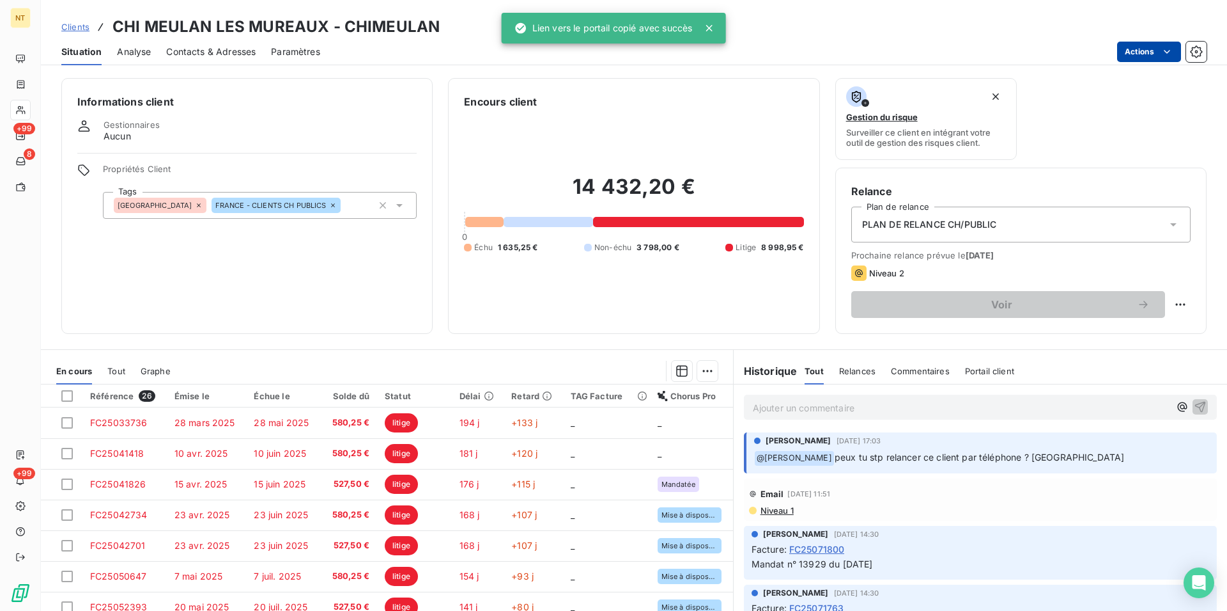
click at [226, 47] on span "Contacts & Adresses" at bounding box center [210, 51] width 89 height 13
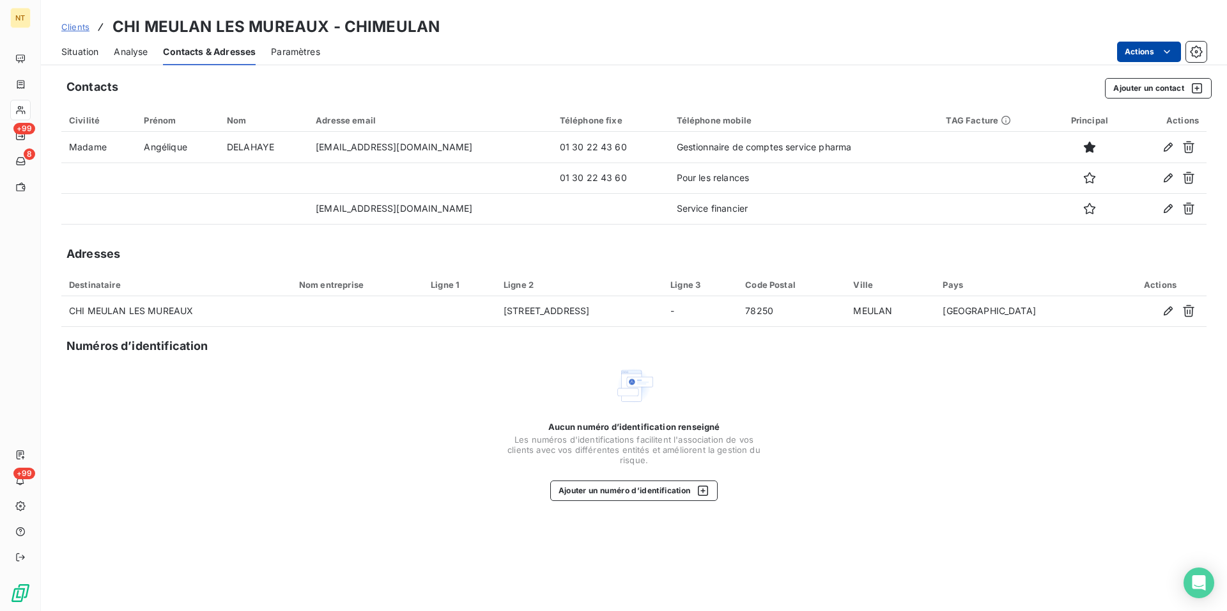
click at [81, 56] on span "Situation" at bounding box center [79, 51] width 37 height 13
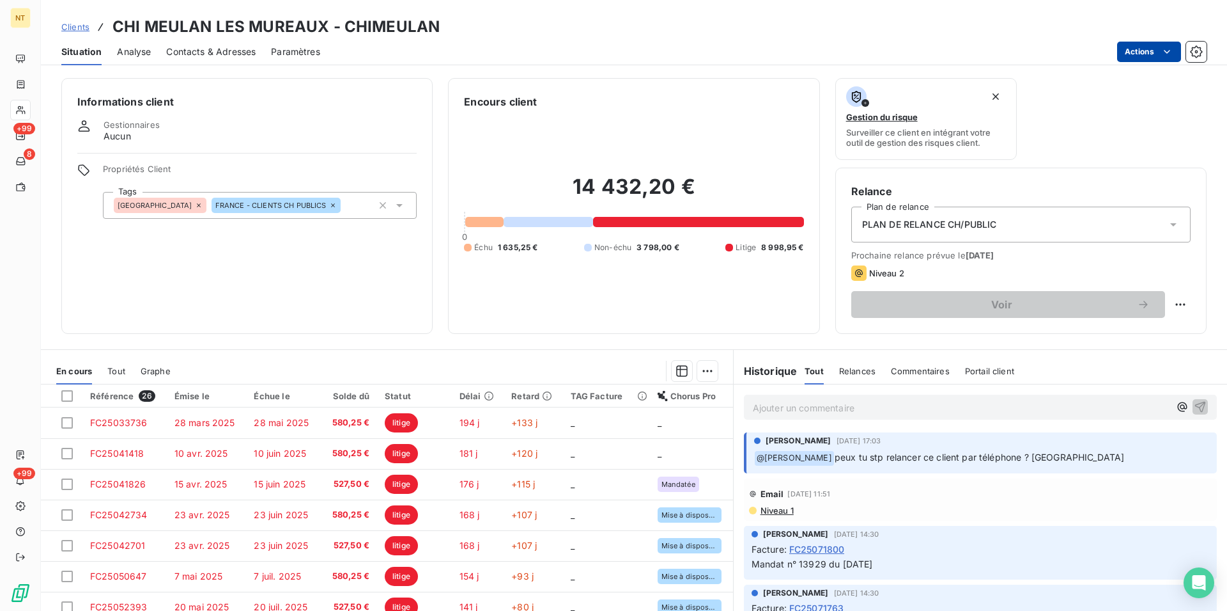
click at [753, 408] on p "Ajouter un commentaire ﻿" at bounding box center [961, 408] width 417 height 16
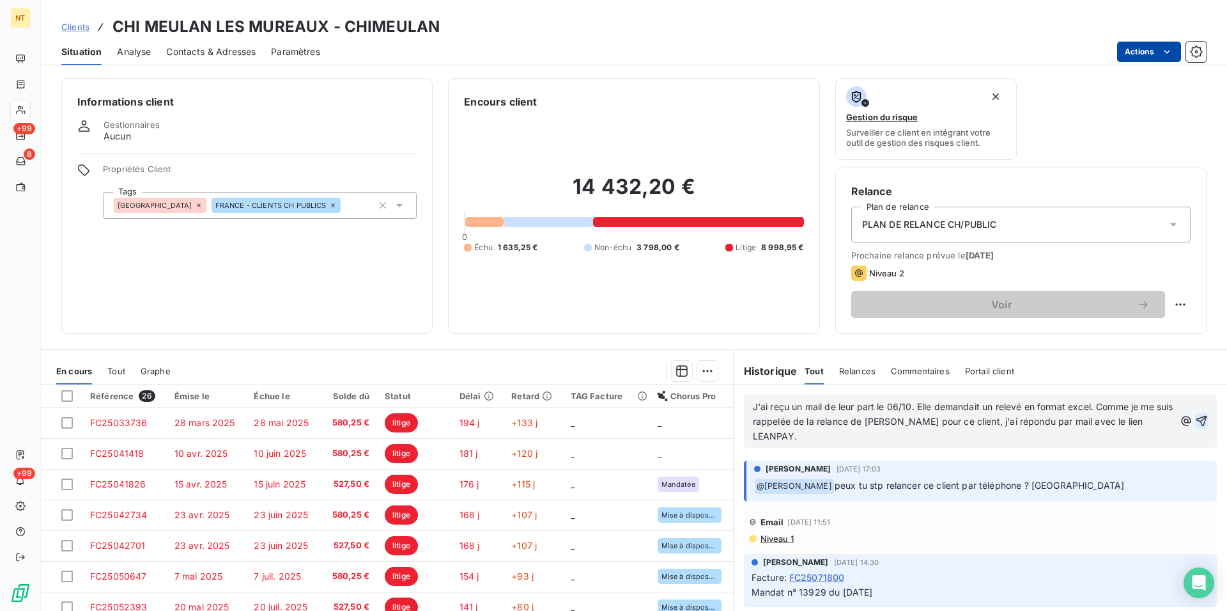
click at [1195, 414] on icon "button" at bounding box center [1201, 420] width 13 height 13
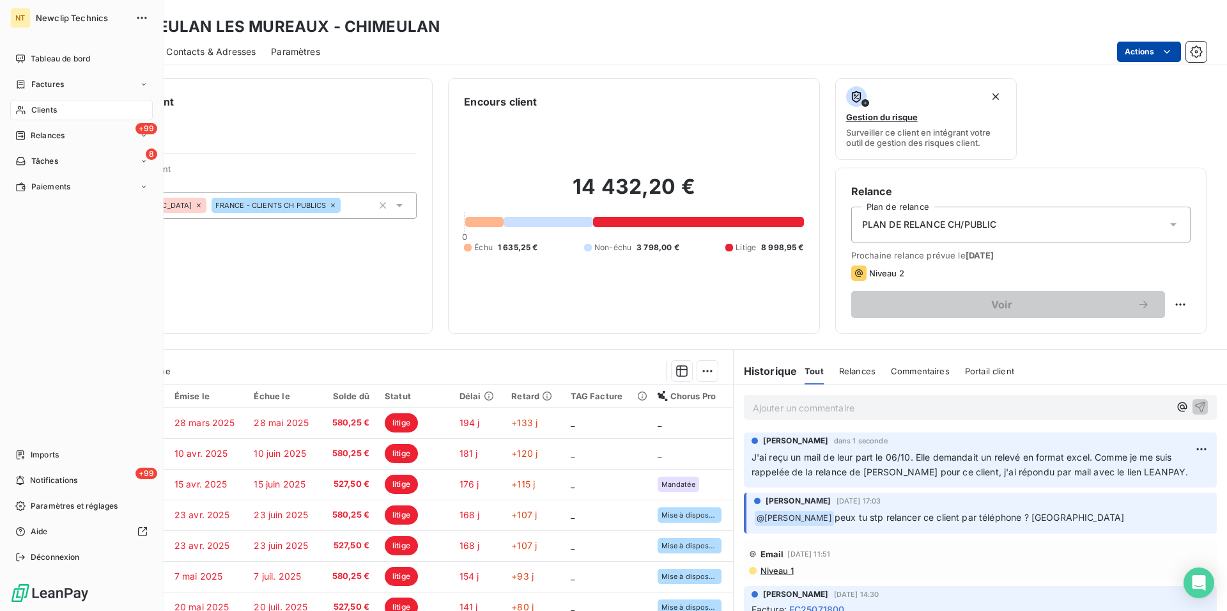
drag, startPoint x: 59, startPoint y: 109, endPoint x: 89, endPoint y: 109, distance: 30.0
click at [59, 108] on div "Clients" at bounding box center [81, 110] width 143 height 20
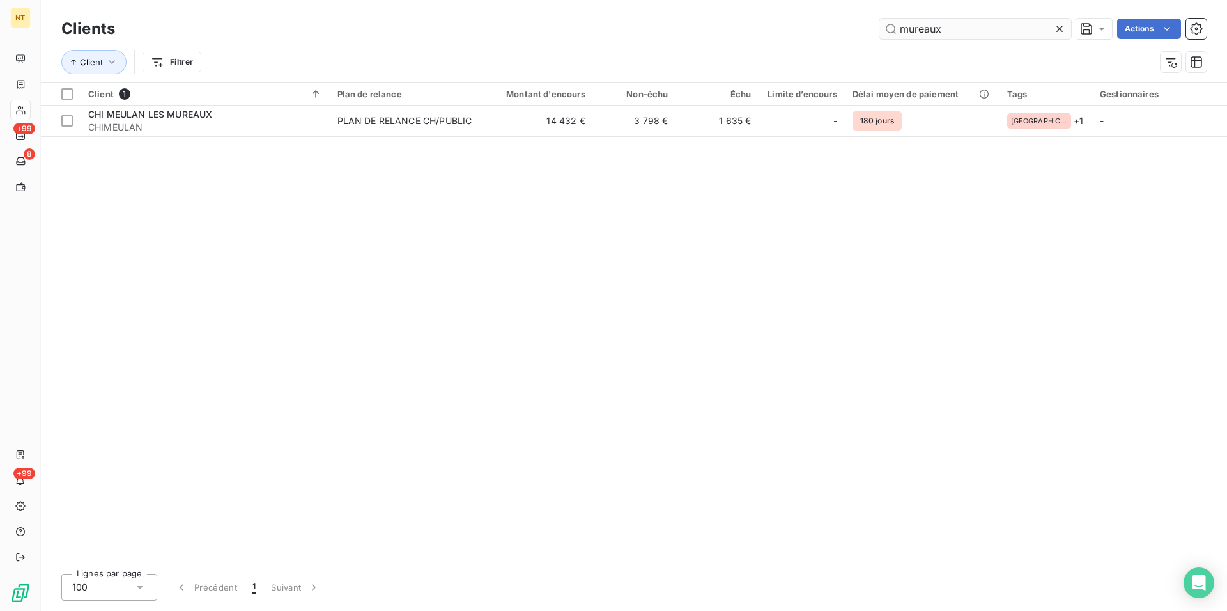
drag, startPoint x: 962, startPoint y: 26, endPoint x: 874, endPoint y: 26, distance: 88.2
click at [880, 26] on input "mureaux" at bounding box center [976, 29] width 192 height 20
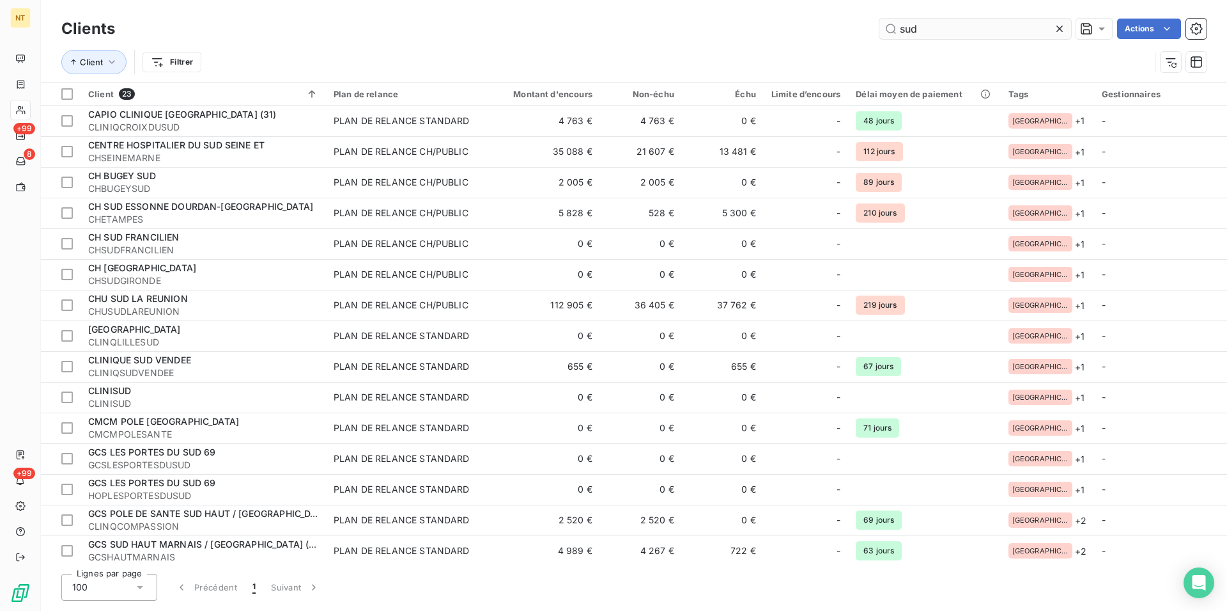
click at [901, 29] on input "sud" at bounding box center [976, 29] width 192 height 20
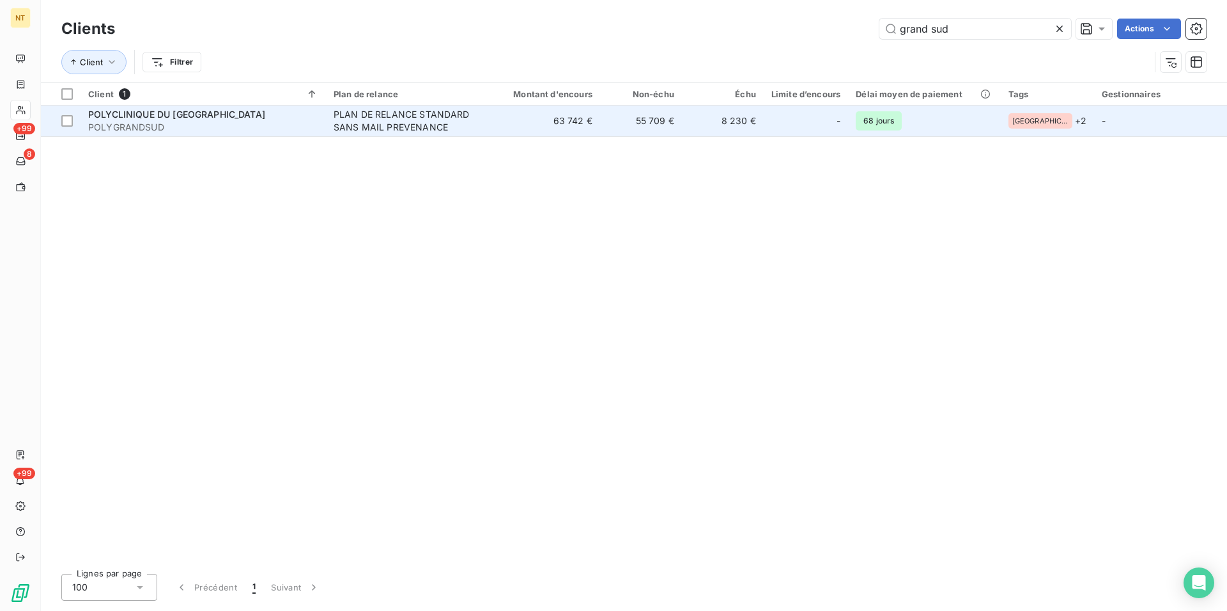
type input "grand sud"
click at [154, 117] on span "POLYCLINIQUE DU [GEOGRAPHIC_DATA]" at bounding box center [176, 114] width 177 height 11
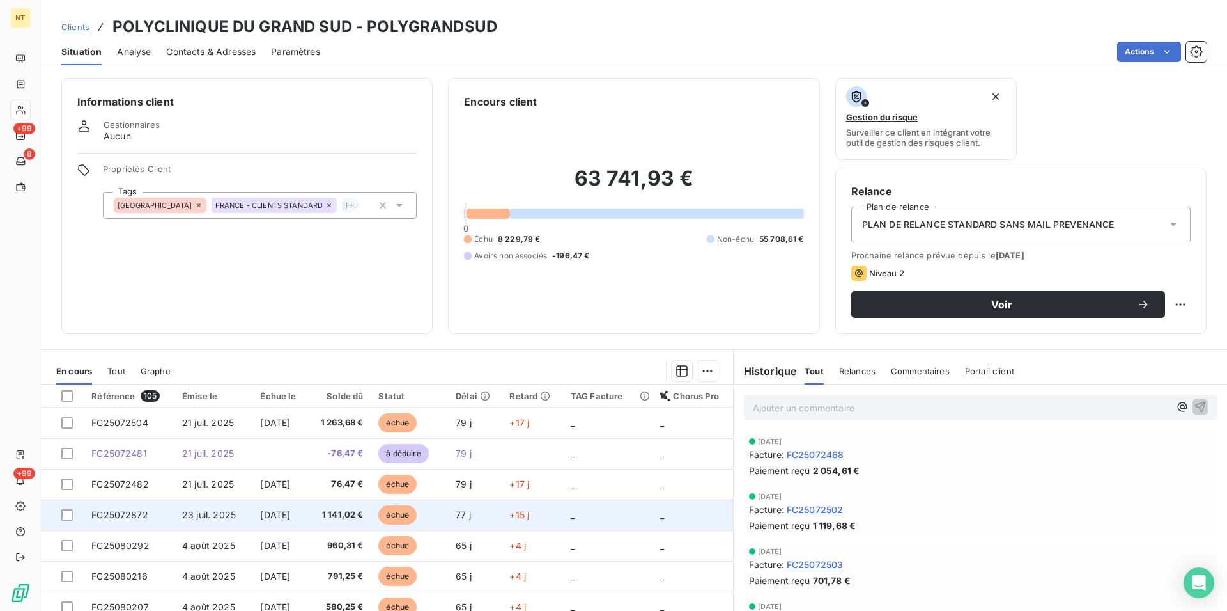
click at [118, 510] on span "FC25072872" at bounding box center [119, 514] width 57 height 11
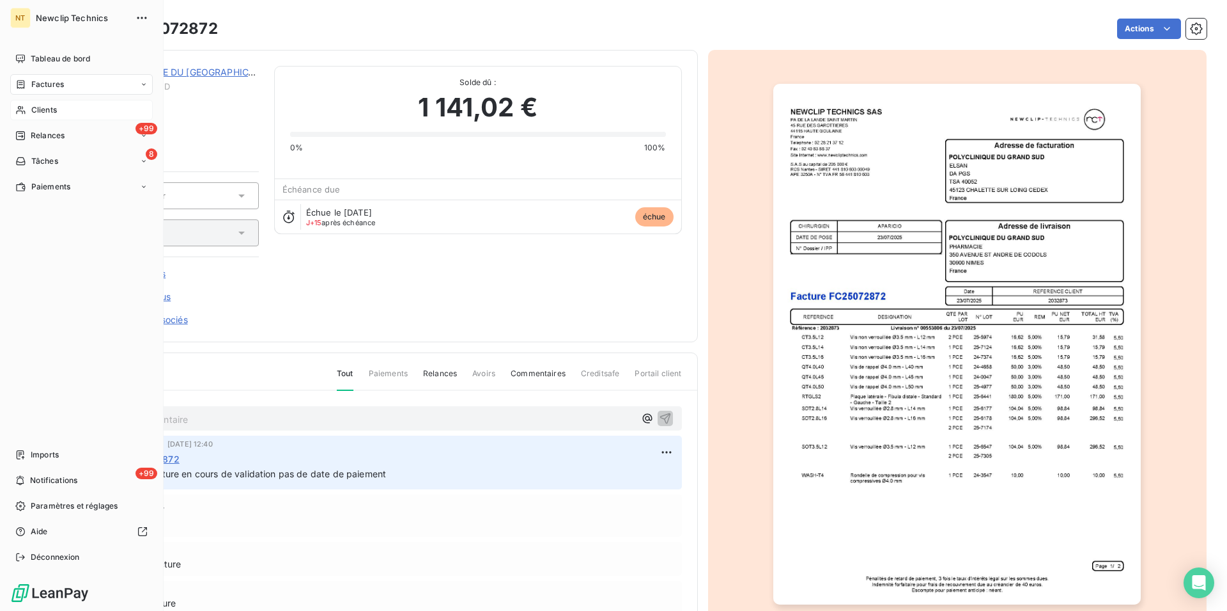
click at [42, 107] on span "Clients" at bounding box center [44, 110] width 26 height 12
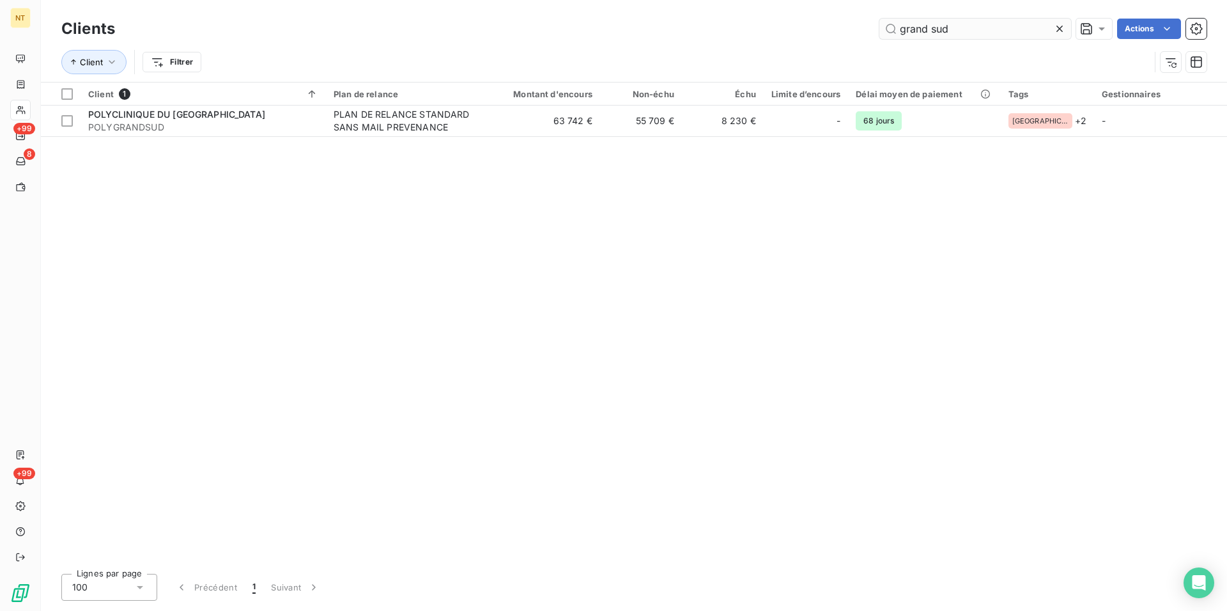
drag, startPoint x: 956, startPoint y: 28, endPoint x: 888, endPoint y: 28, distance: 68.4
click at [888, 28] on input "grand sud" at bounding box center [976, 29] width 192 height 20
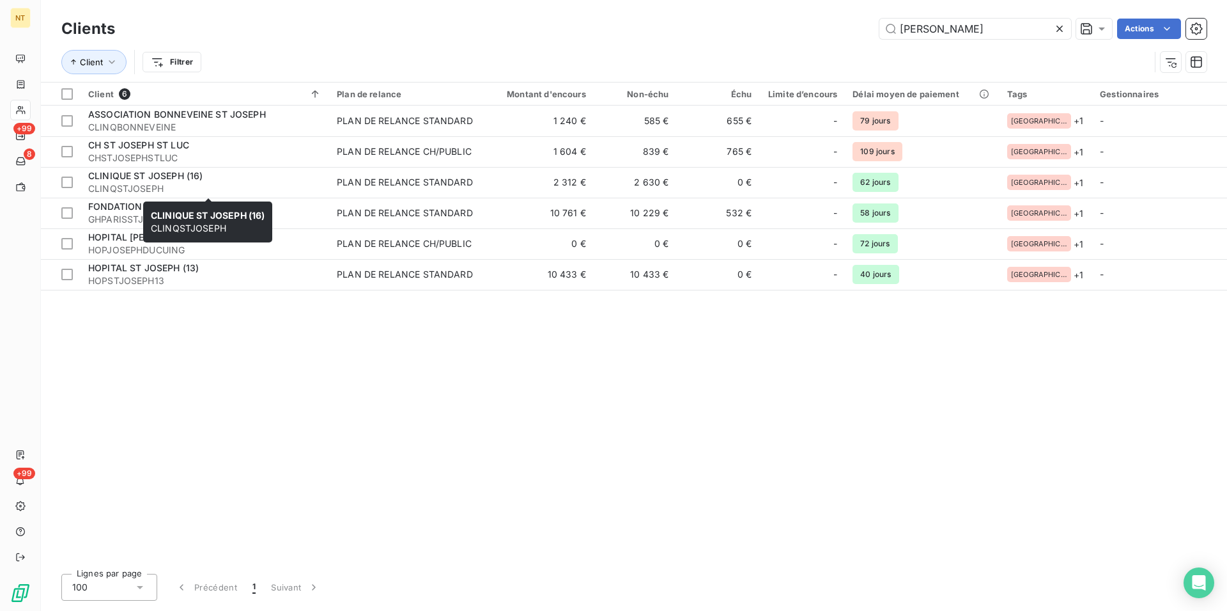
type input "[PERSON_NAME]"
click at [194, 202] on div "CLINIQUE ST JOSEPH (16) CLINQSTJOSEPH [GEOGRAPHIC_DATA] (16) CLINQSTJOSEPH" at bounding box center [207, 221] width 129 height 41
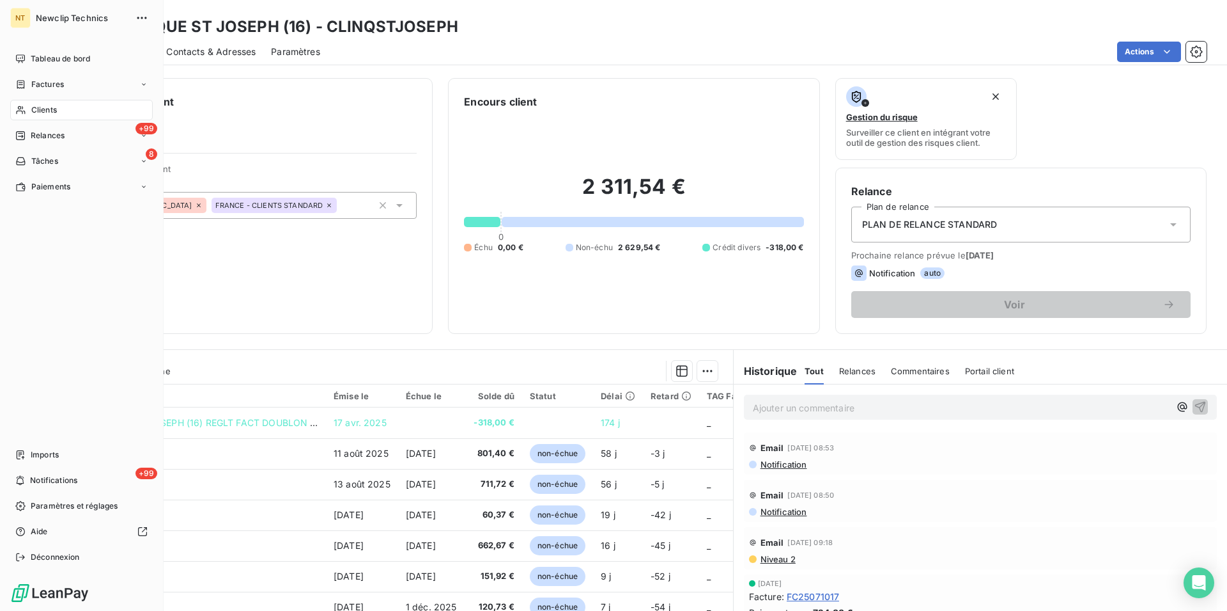
click at [33, 104] on div "Clients" at bounding box center [81, 110] width 143 height 20
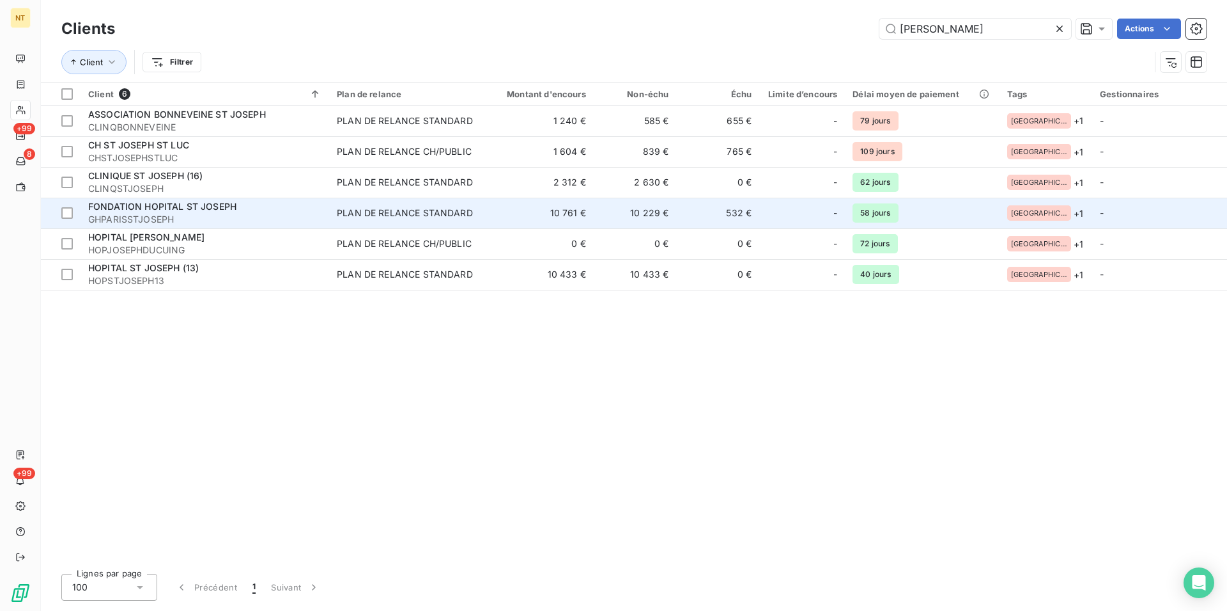
click at [193, 204] on span "FONDATION HOPITAL ST JOSEPH" at bounding box center [162, 206] width 148 height 11
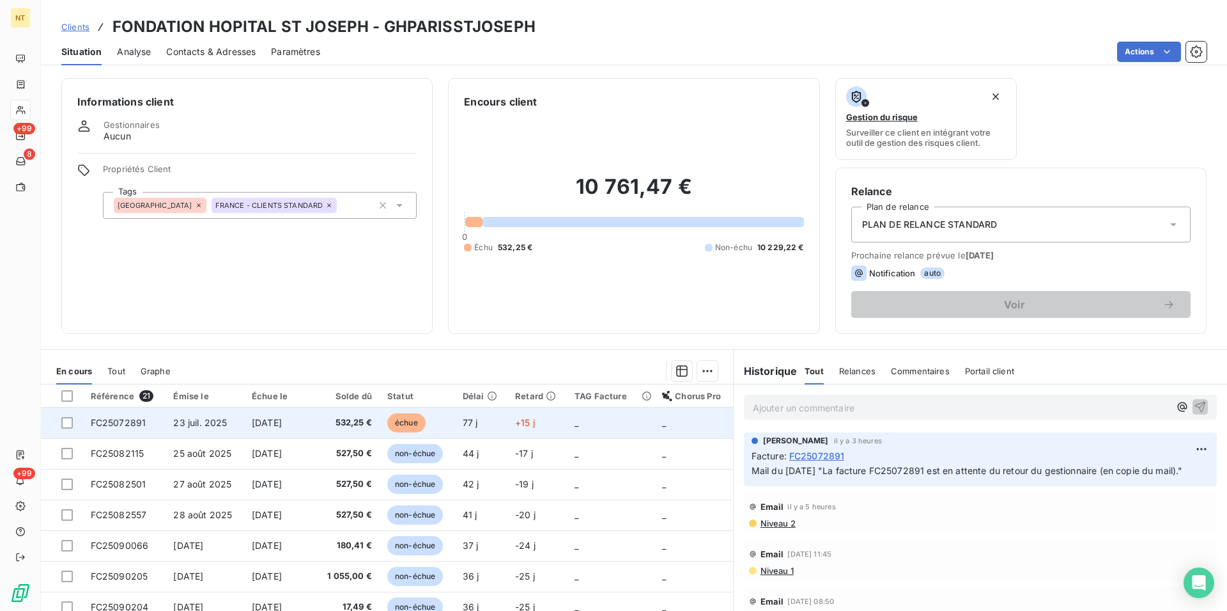
click at [144, 419] on td "FC25072891" at bounding box center [124, 422] width 83 height 31
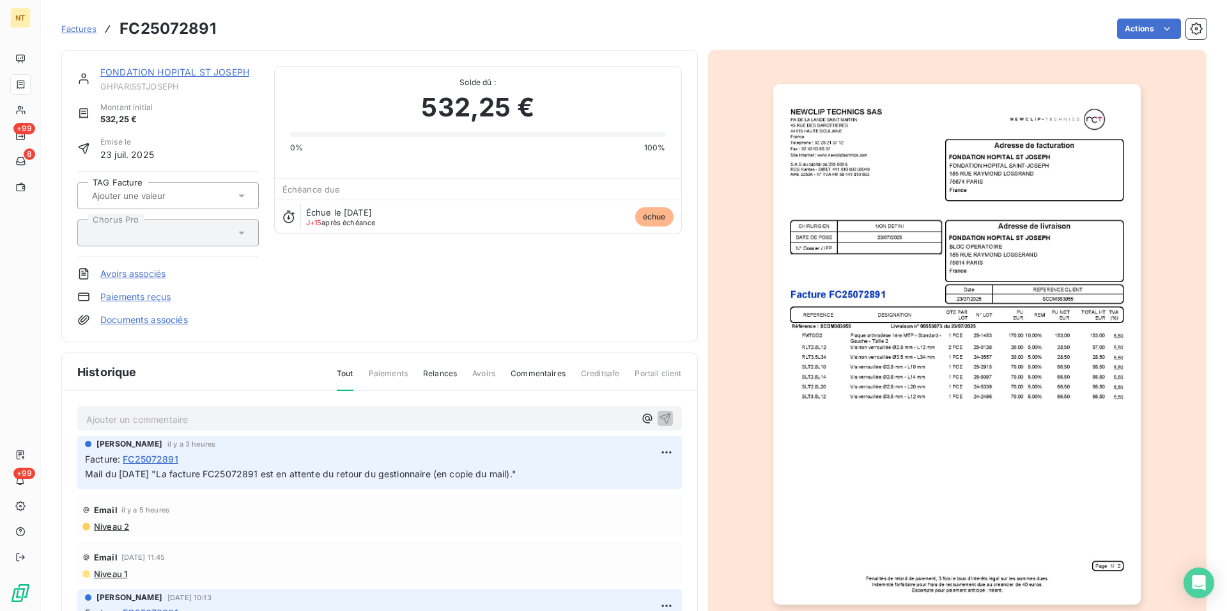
click at [94, 412] on p "Ajouter un commentaire ﻿" at bounding box center [360, 419] width 549 height 16
click at [175, 424] on p "Mail du [DATE]" at bounding box center [360, 418] width 549 height 15
click at [660, 417] on icon "button" at bounding box center [665, 417] width 11 height 11
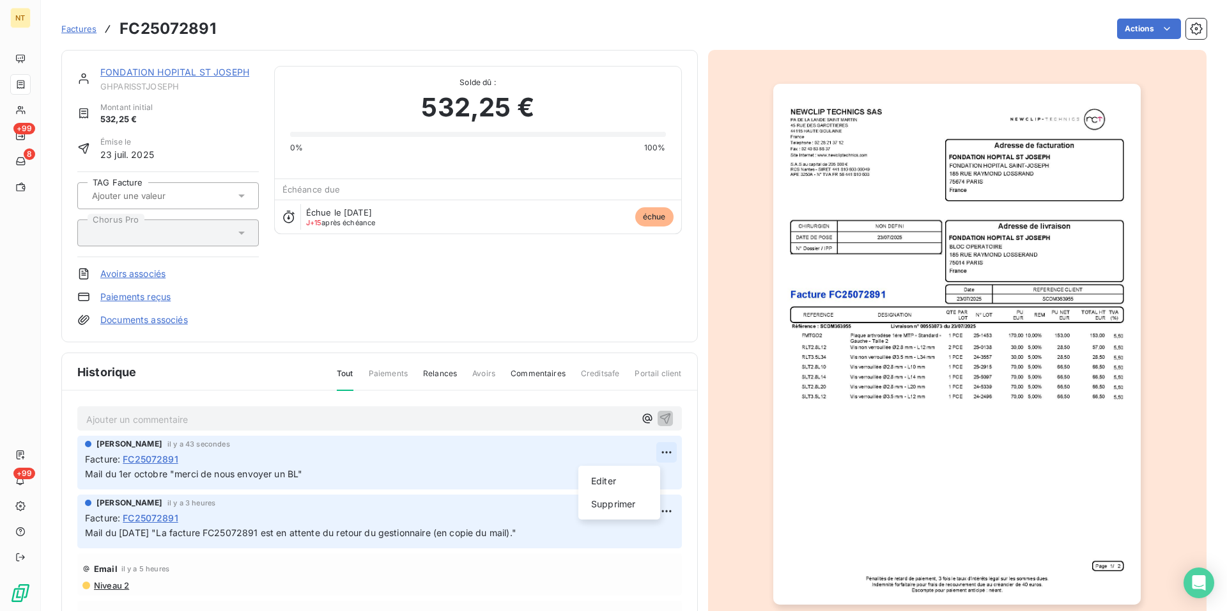
click at [650, 453] on html "NT +99 8 +99 Factures FC25072891 Actions FONDATION HOPITAL ST [PERSON_NAME] Mon…" at bounding box center [613, 305] width 1227 height 611
click at [593, 483] on div "Editer" at bounding box center [620, 481] width 72 height 20
drag, startPoint x: 306, startPoint y: 475, endPoint x: 580, endPoint y: 476, distance: 273.6
click at [580, 476] on p "Mail du [DATE] "merci de nous envoyer un BL" A l'ADV pouvez-vous m'envoyer le B…" at bounding box center [371, 474] width 572 height 15
click at [660, 469] on icon "button" at bounding box center [666, 473] width 13 height 13
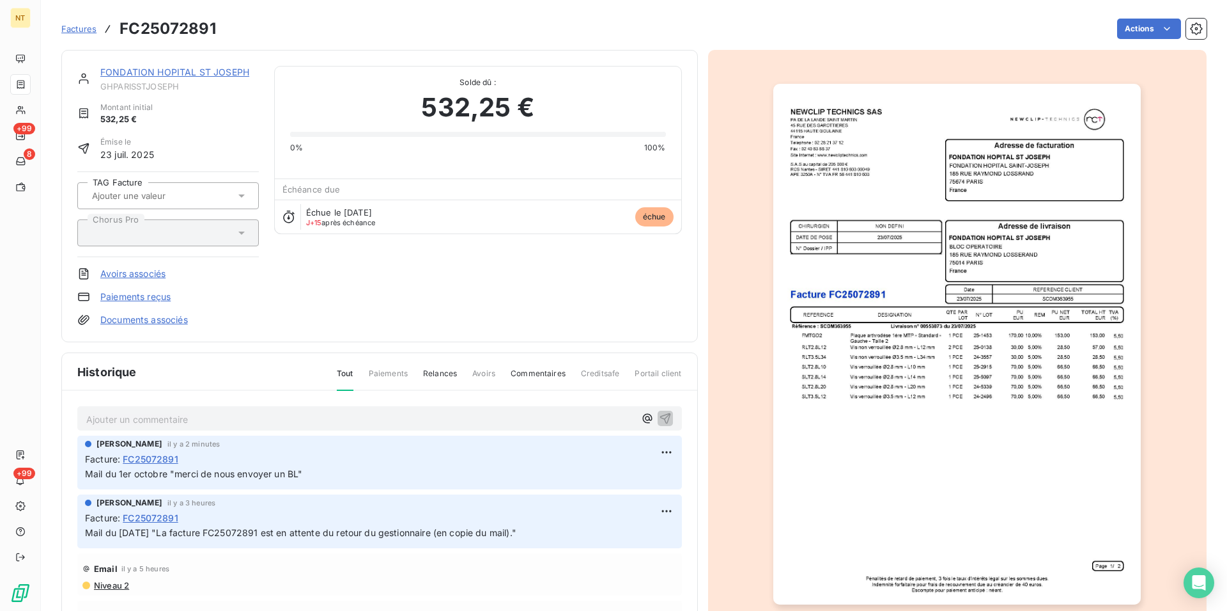
click at [93, 414] on p "Ajouter un commentaire ﻿" at bounding box center [360, 419] width 549 height 16
click at [97, 418] on span "A l'ADV pouvez-vous m'envoyer le BL SVP ? Merci à vous !" at bounding box center [212, 417] width 253 height 11
click at [304, 417] on span "Au service ADV pouvez-vous m'envoyer le BL SVP ? Merci à vous !" at bounding box center [230, 417] width 288 height 11
click at [428, 418] on span "Au service ADV pouvez-vous m'envoyer le BL SVP de la facture FC25072891 ? Merci…" at bounding box center [287, 417] width 403 height 11
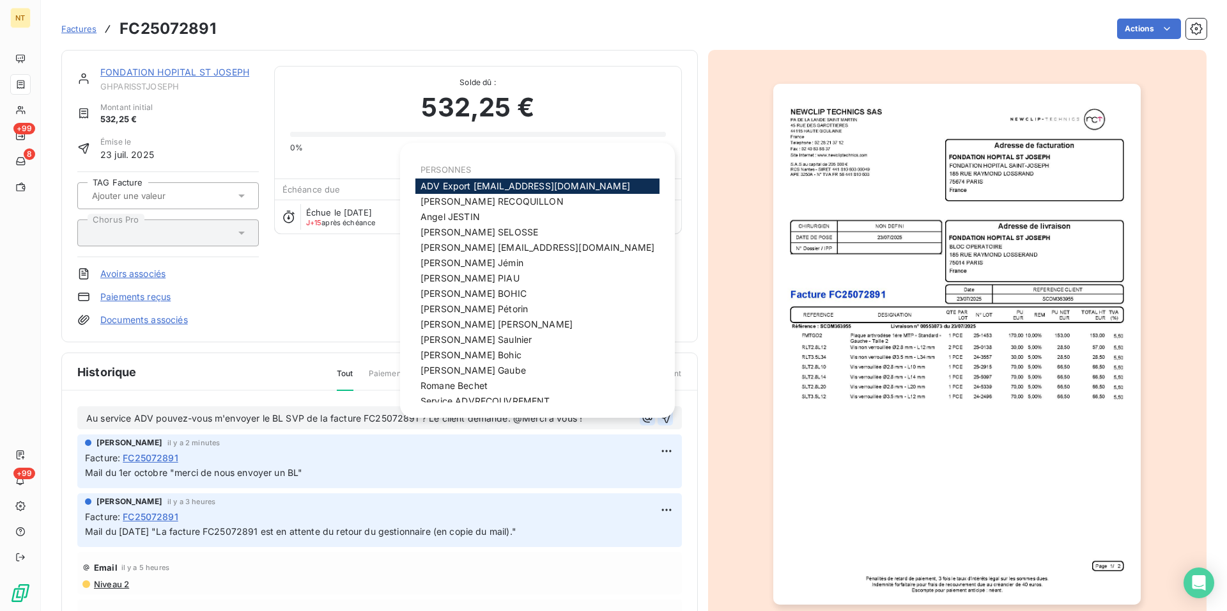
click at [641, 418] on icon "button" at bounding box center [647, 417] width 13 height 13
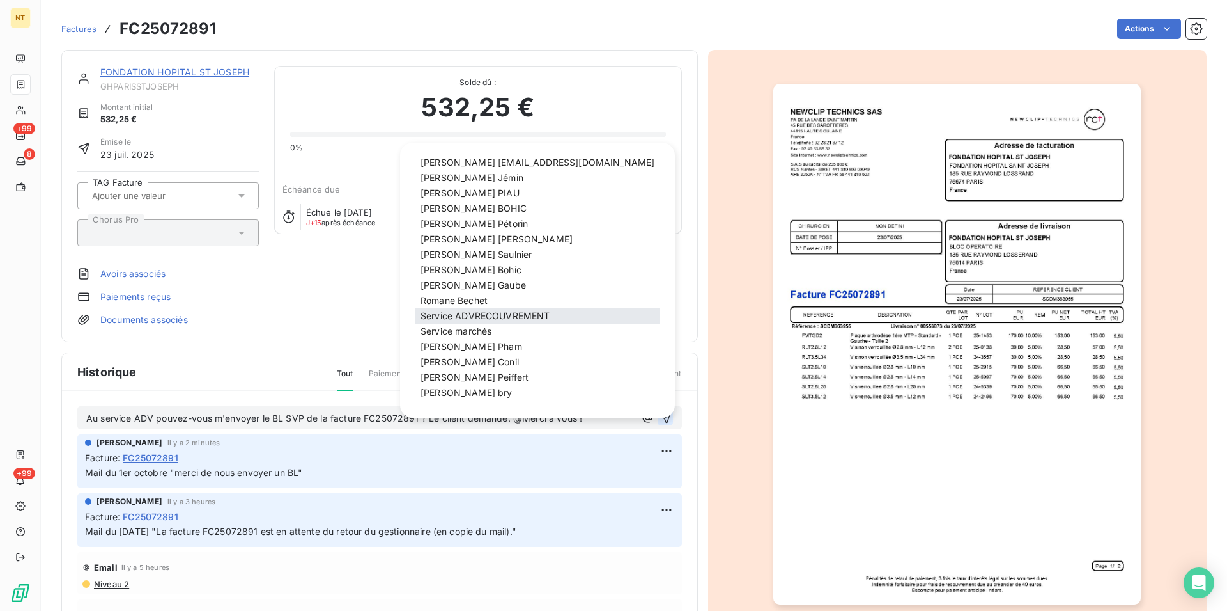
scroll to position [127, 0]
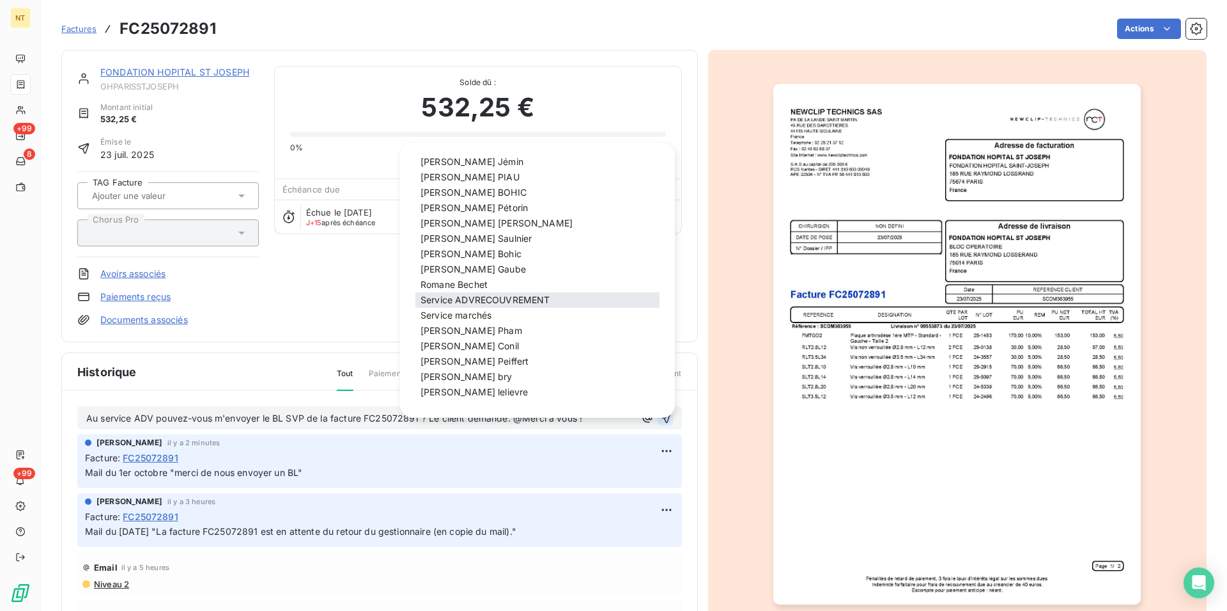
click at [510, 296] on span "Service ADVRECOUVREMENT" at bounding box center [485, 299] width 129 height 11
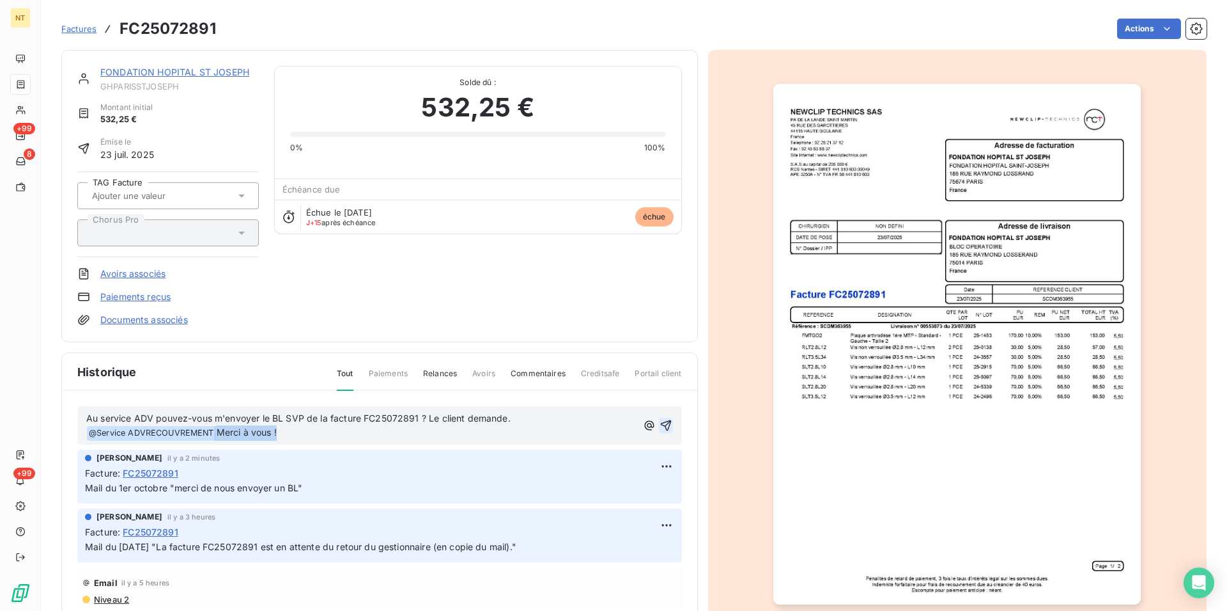
drag, startPoint x: 282, startPoint y: 438, endPoint x: 212, endPoint y: 438, distance: 69.7
click at [212, 438] on p "Au service ADV pouvez-vous m'envoyer le BL SVP de la facture FC25072891 ? Le cl…" at bounding box center [361, 426] width 551 height 30
click at [522, 416] on p "Au service ADV pouvez-vous m'envoyer le BL SVP de la facture FC25072891 ? Le cl…" at bounding box center [361, 426] width 551 height 30
drag, startPoint x: 286, startPoint y: 433, endPoint x: 217, endPoint y: 432, distance: 68.4
click at [217, 432] on p "Au service ADV pouvez-vous m'envoyer le BL SVP de la facture FC25072891 ? Le cl…" at bounding box center [361, 426] width 551 height 30
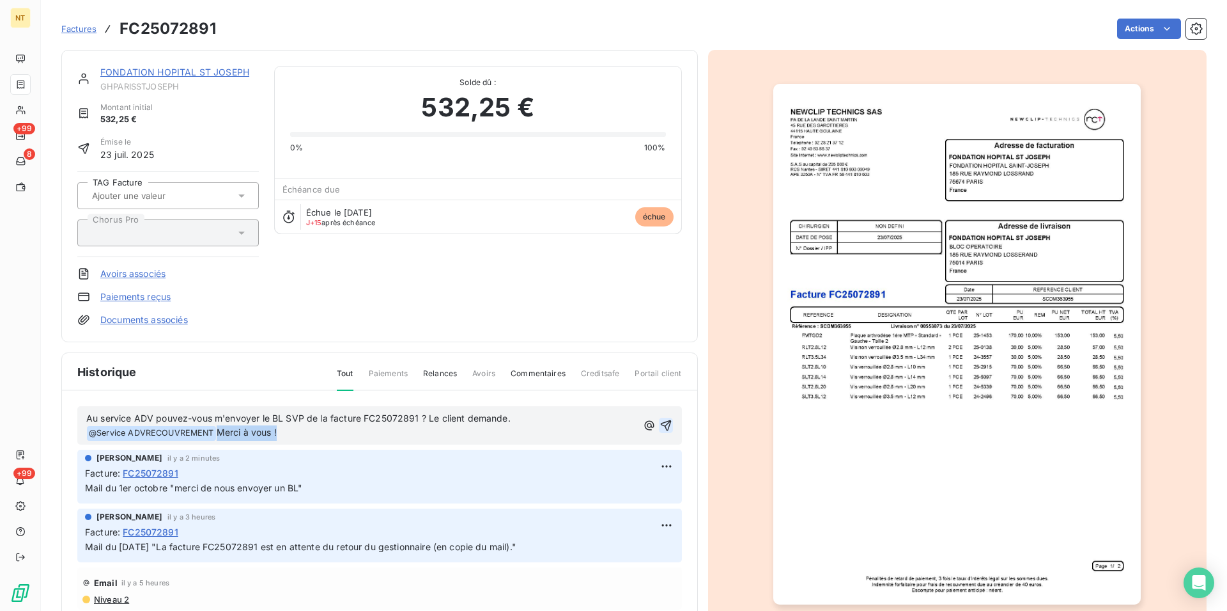
drag, startPoint x: 286, startPoint y: 433, endPoint x: 219, endPoint y: 434, distance: 66.5
click at [219, 434] on p "Au service ADV pouvez-vous m'envoyer le BL SVP de la facture FC25072891 ? Le cl…" at bounding box center [361, 426] width 551 height 30
click at [520, 421] on p "Au service ADV pouvez-vous m'envoyer le BL SVP de la facture FC25072891 ? Le cl…" at bounding box center [360, 426] width 549 height 30
click at [660, 424] on icon "button" at bounding box center [665, 425] width 11 height 11
